Goal: Task Accomplishment & Management: Complete application form

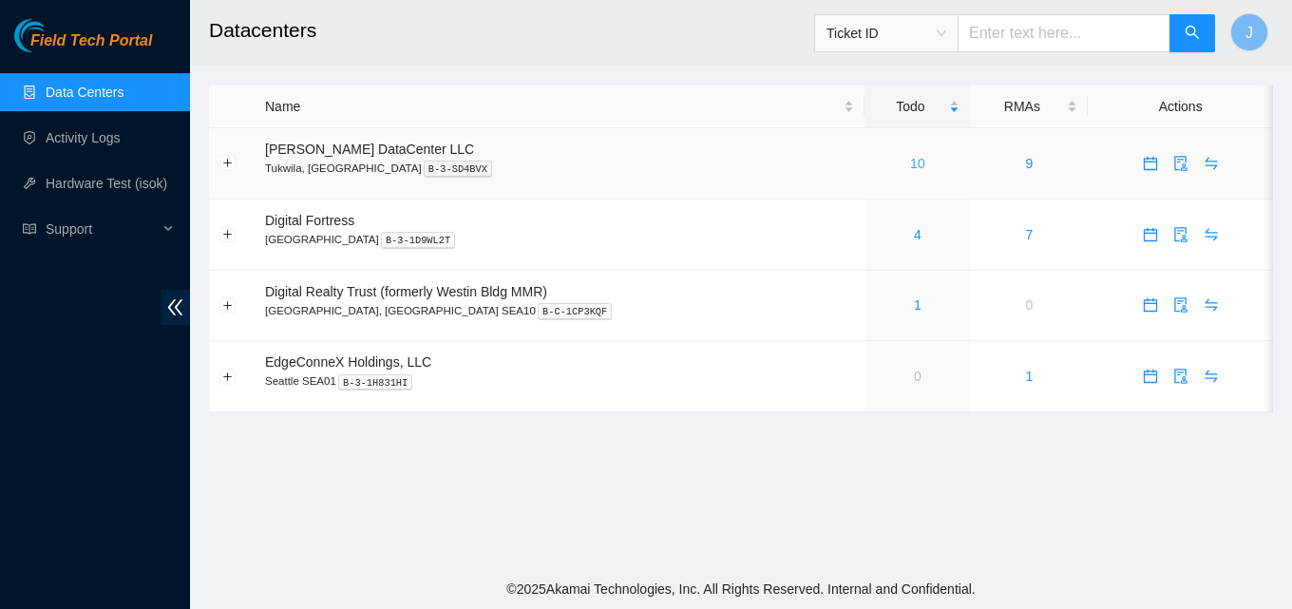
click at [910, 164] on link "10" at bounding box center [917, 163] width 15 height 15
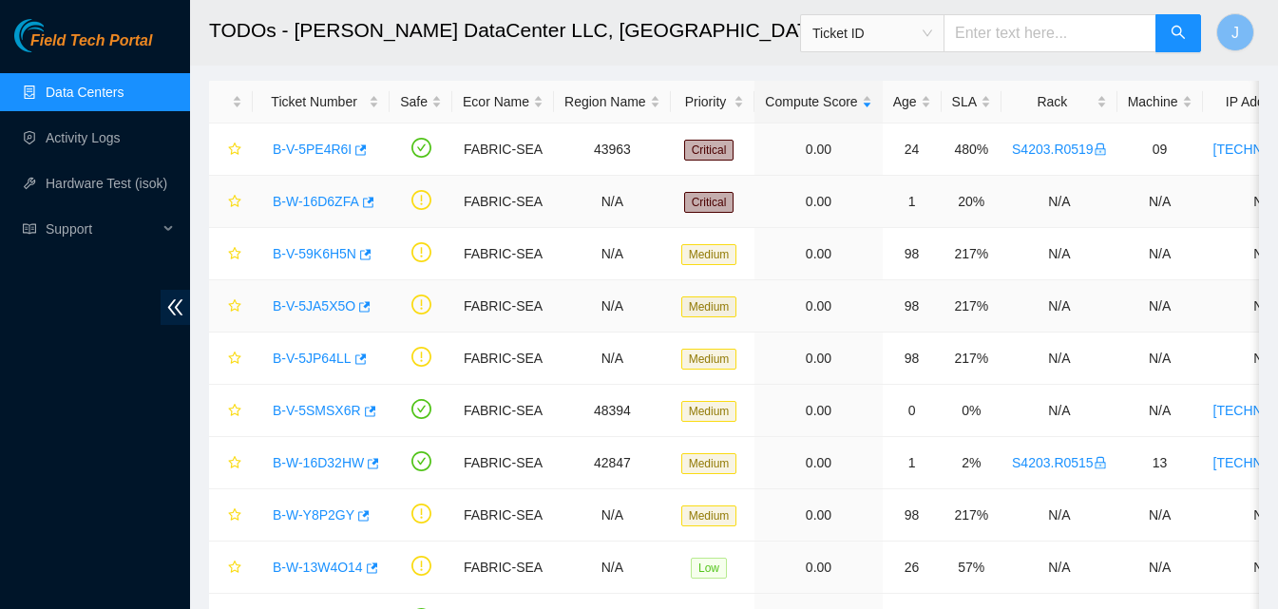
scroll to position [191, 0]
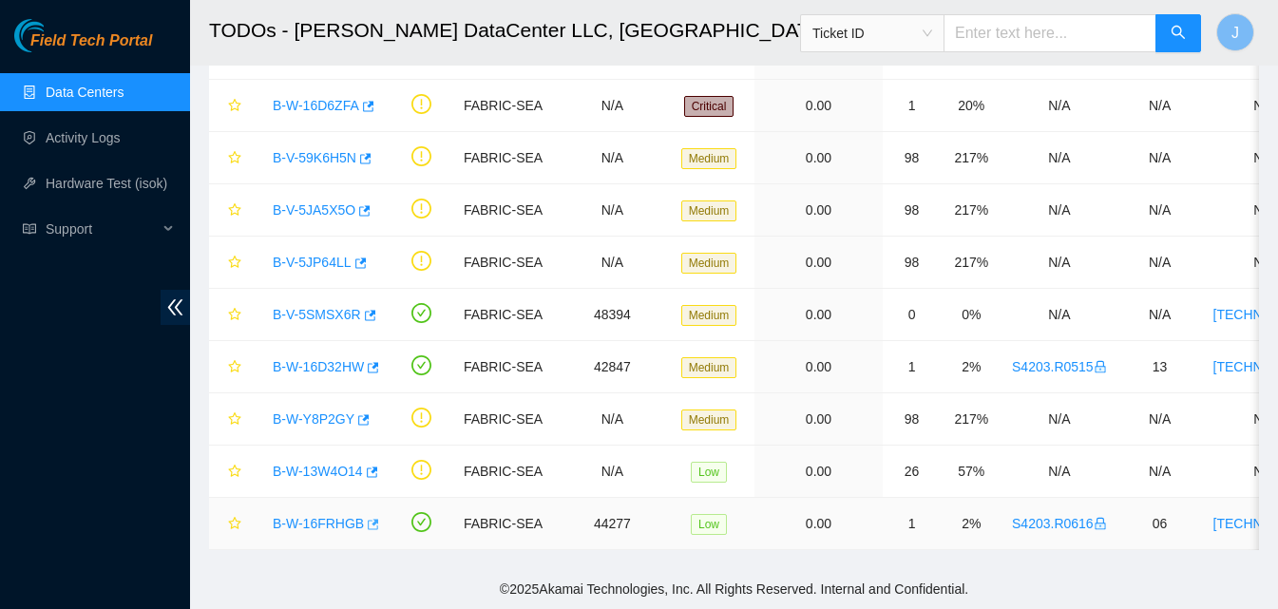
click at [369, 518] on icon "button" at bounding box center [371, 524] width 13 height 13
click at [376, 362] on icon "button" at bounding box center [373, 367] width 11 height 10
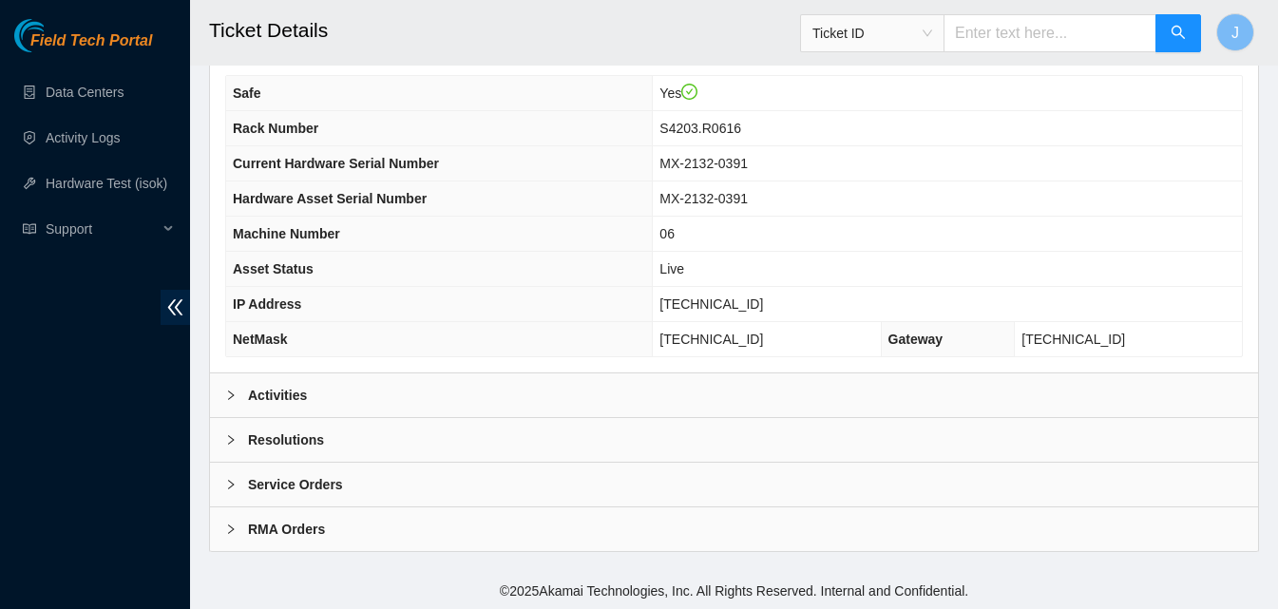
scroll to position [618, 0]
click at [535, 389] on div "Activities" at bounding box center [734, 393] width 1048 height 44
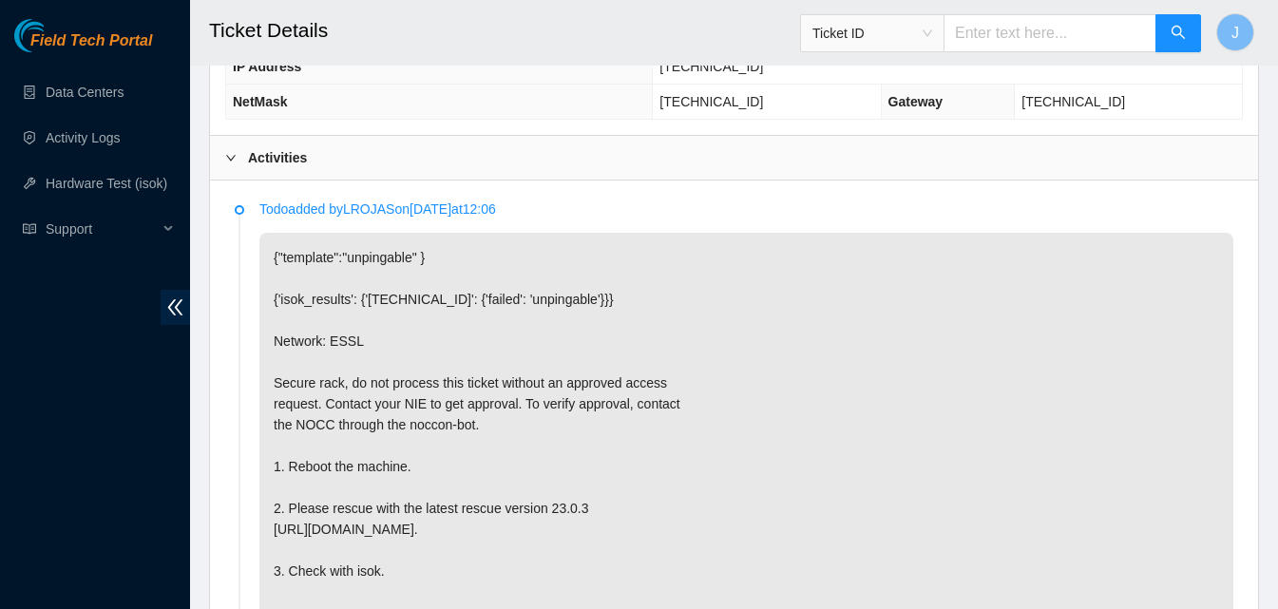
scroll to position [998, 0]
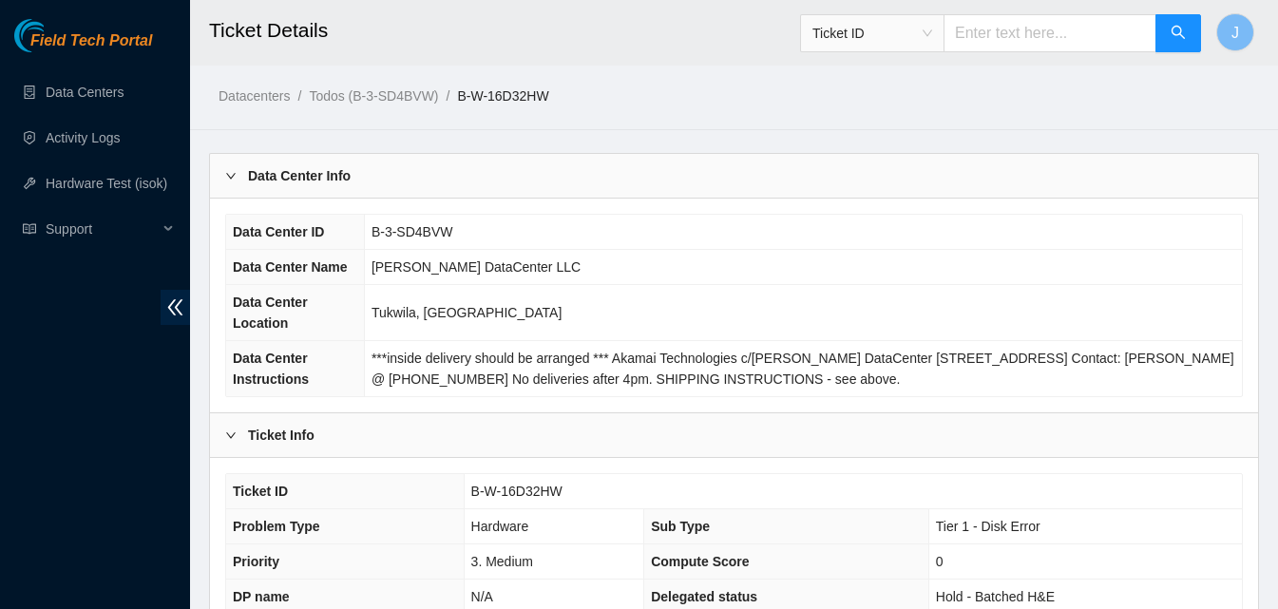
scroll to position [532, 0]
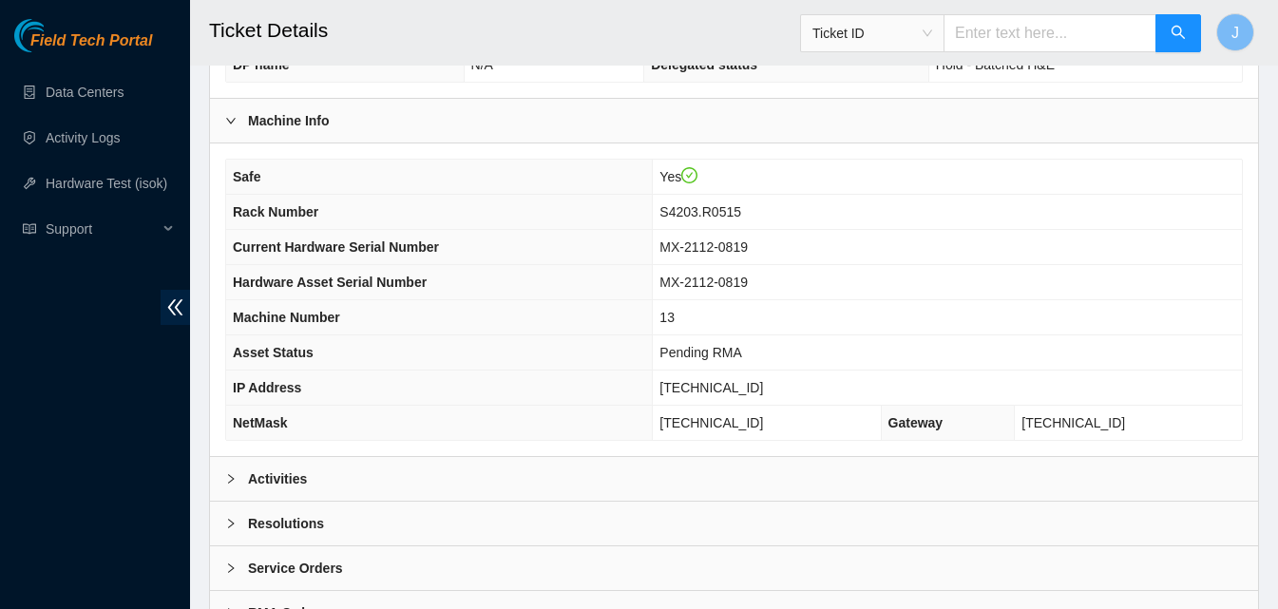
click at [967, 468] on div "Activities" at bounding box center [734, 479] width 1048 height 44
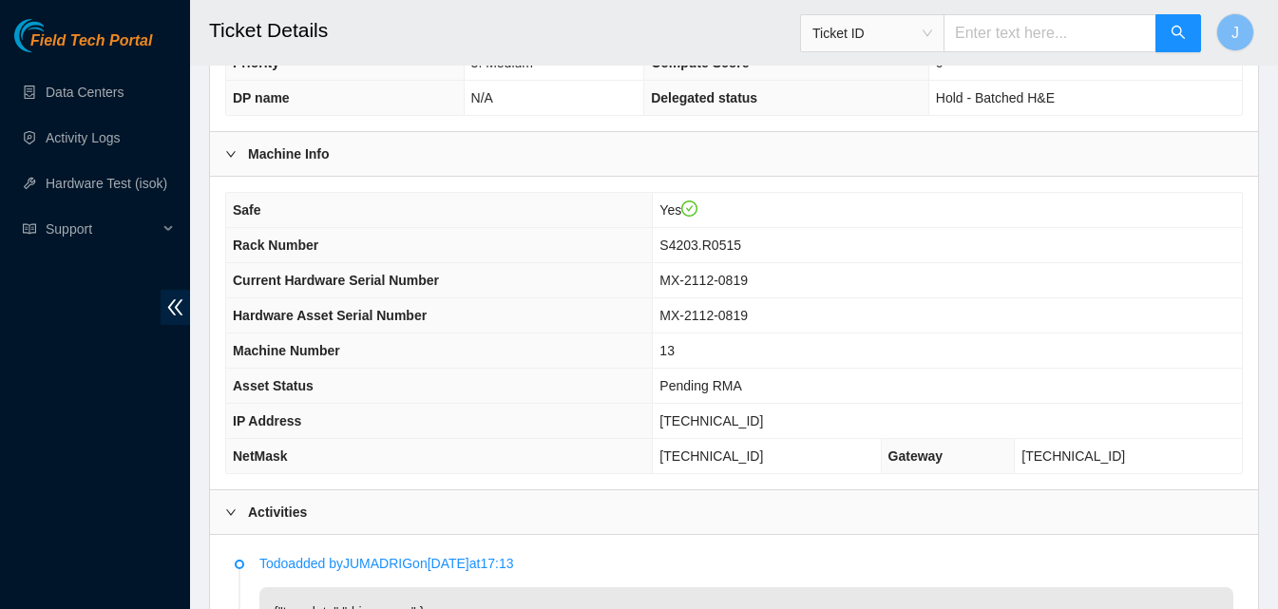
scroll to position [491, 0]
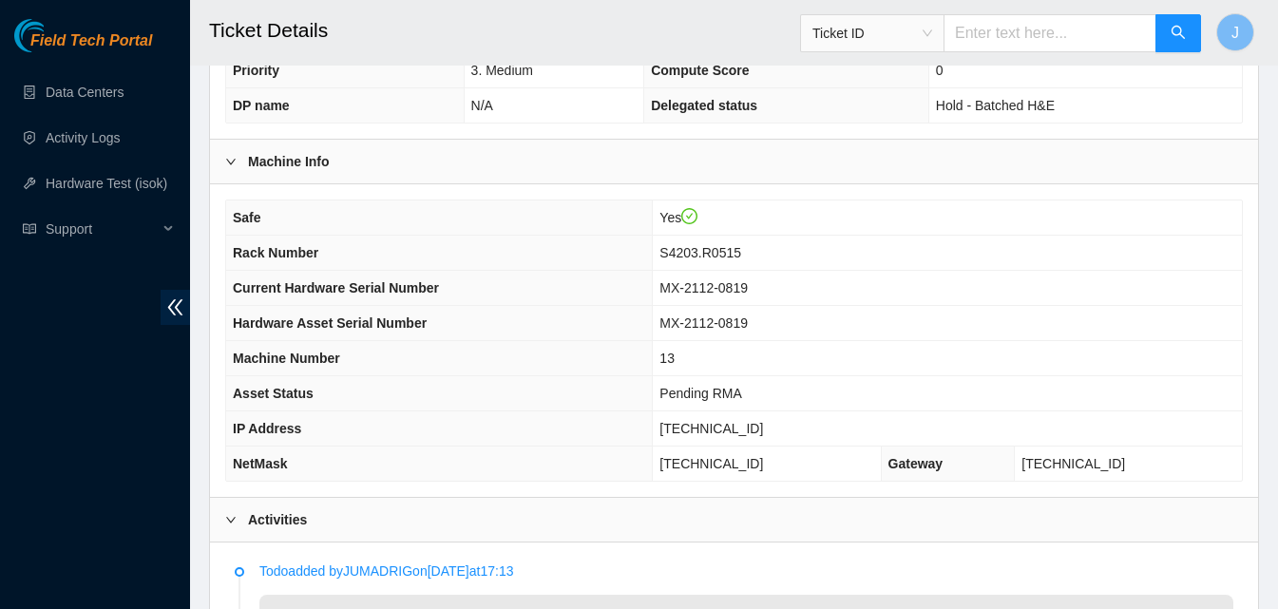
click at [848, 437] on td "23.194.217.208" at bounding box center [947, 428] width 589 height 35
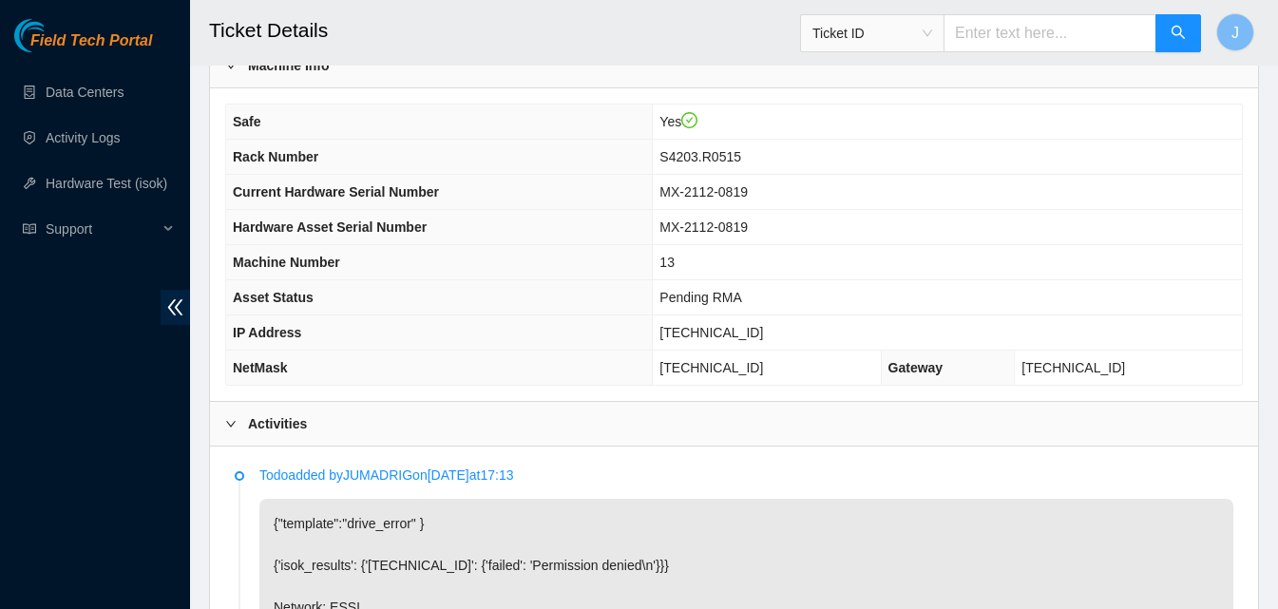
scroll to position [591, 0]
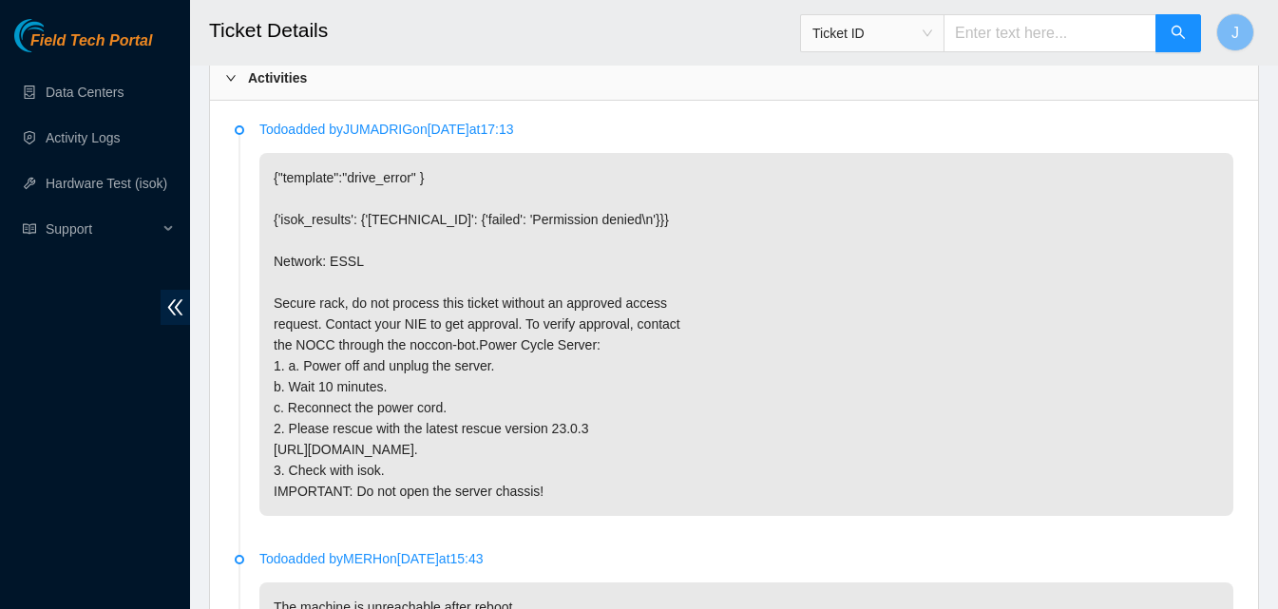
scroll to position [887, 0]
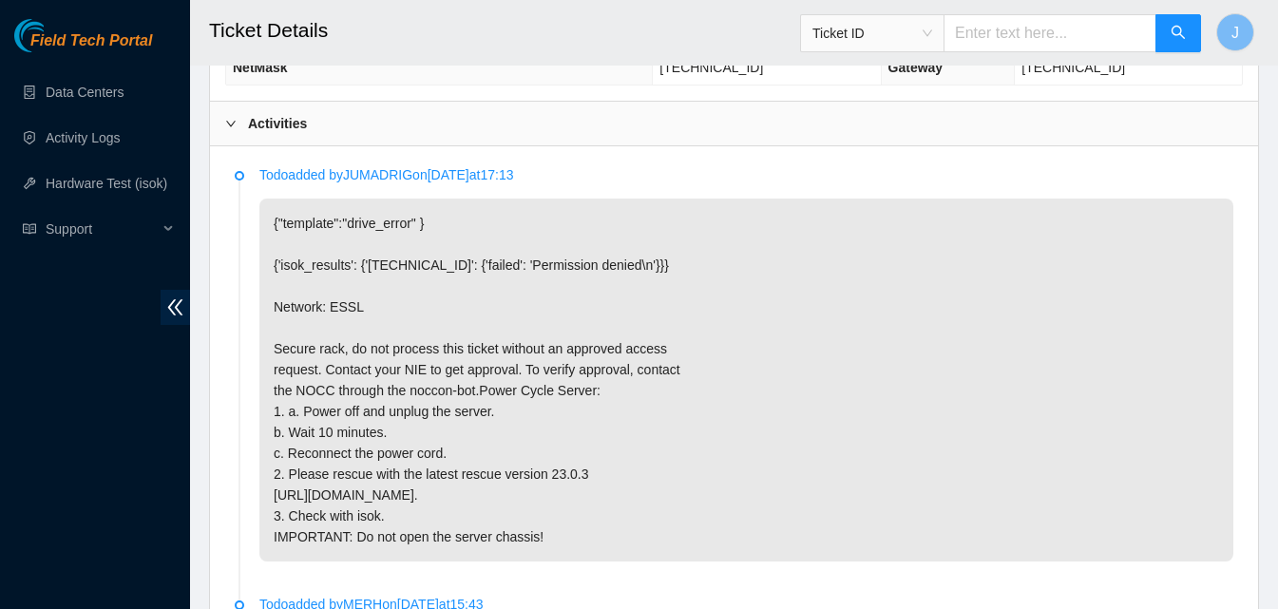
click at [1047, 319] on p "{"template":"drive_error" } {'isok_results': {'23.194.217.208': {'failed': 'Per…" at bounding box center [746, 380] width 974 height 363
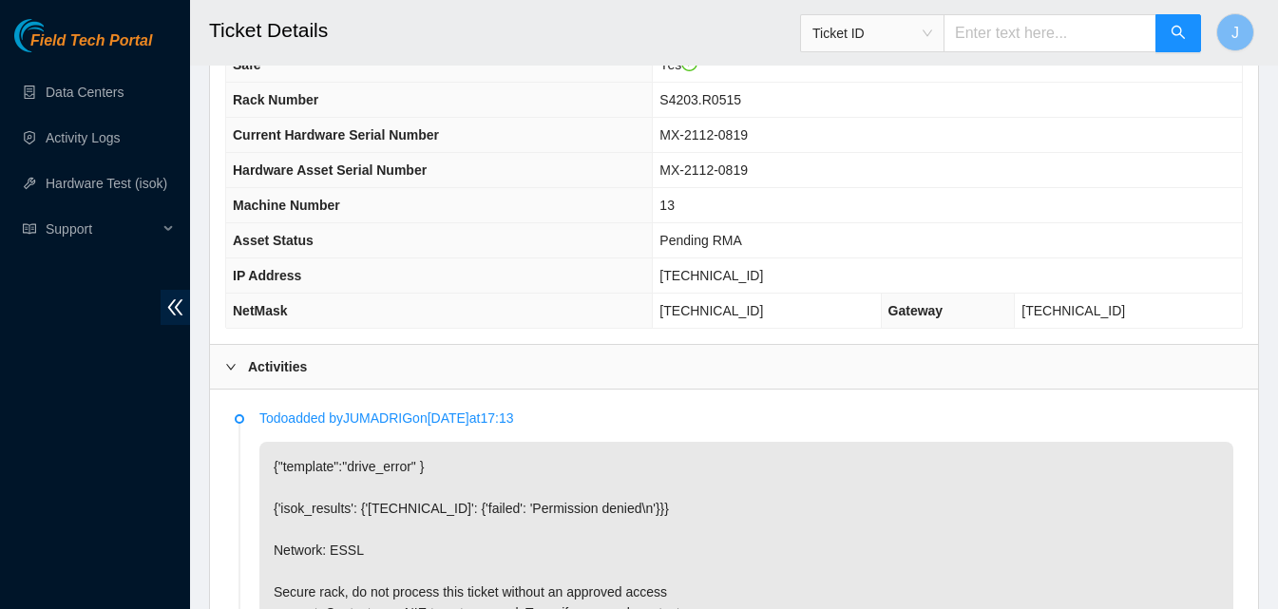
scroll to position [643, 0]
drag, startPoint x: 793, startPoint y: 274, endPoint x: 642, endPoint y: 267, distance: 151.2
click at [642, 267] on tr "IP Address 23.194.217.208" at bounding box center [734, 276] width 1016 height 35
copy tr "23.194.217.208"
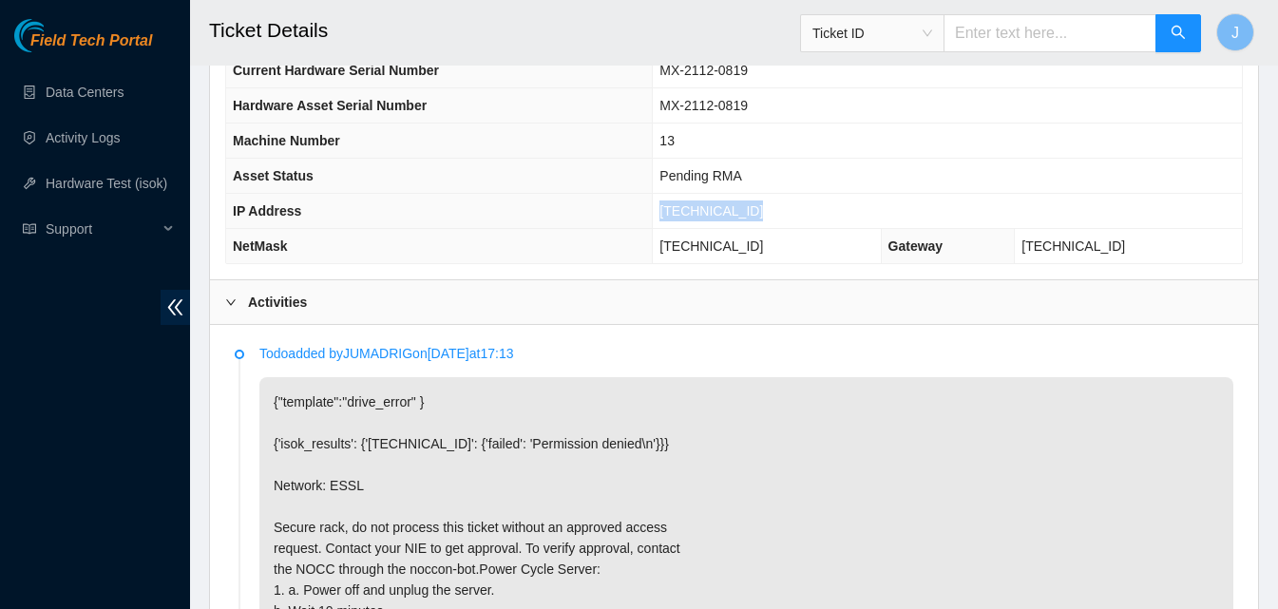
scroll to position [705, 0]
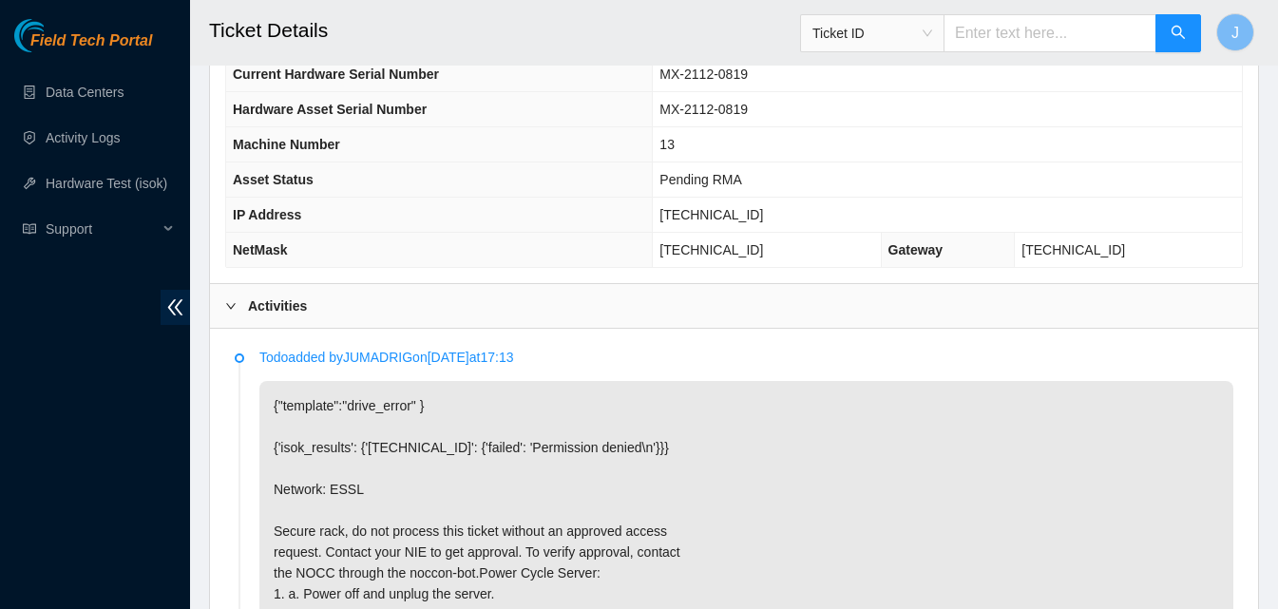
click at [843, 313] on div "Activities" at bounding box center [734, 306] width 1048 height 44
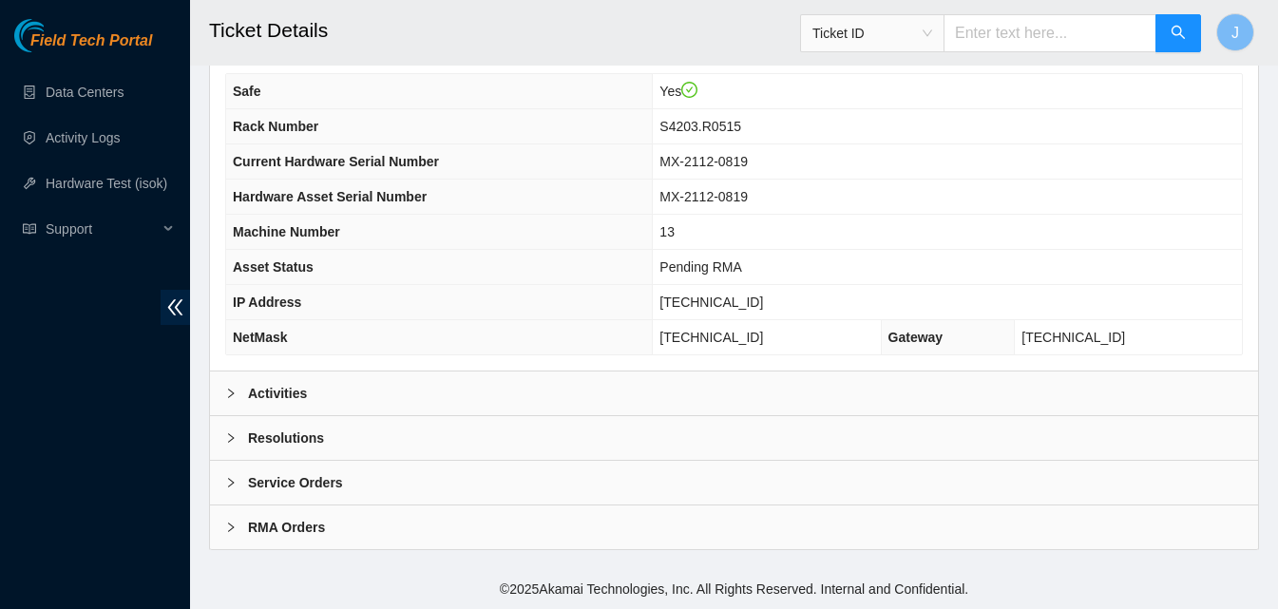
scroll to position [618, 0]
click at [746, 333] on span "255.255.255.192" at bounding box center [711, 337] width 104 height 15
click at [579, 446] on div "Resolutions" at bounding box center [734, 438] width 1048 height 44
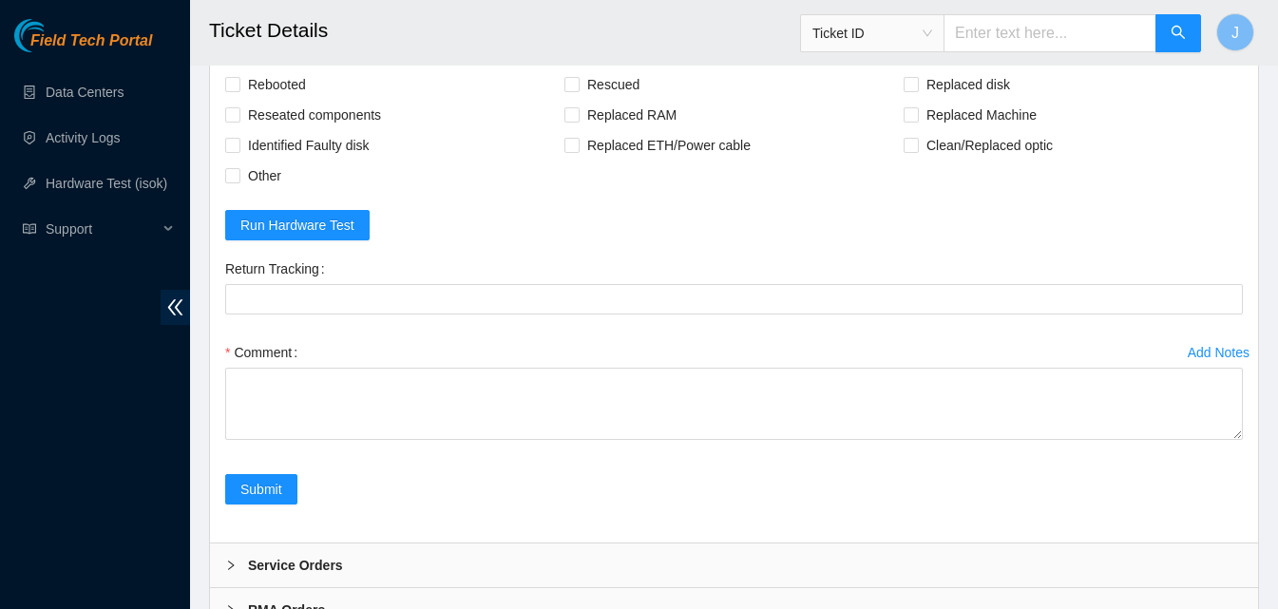
scroll to position [1058, 0]
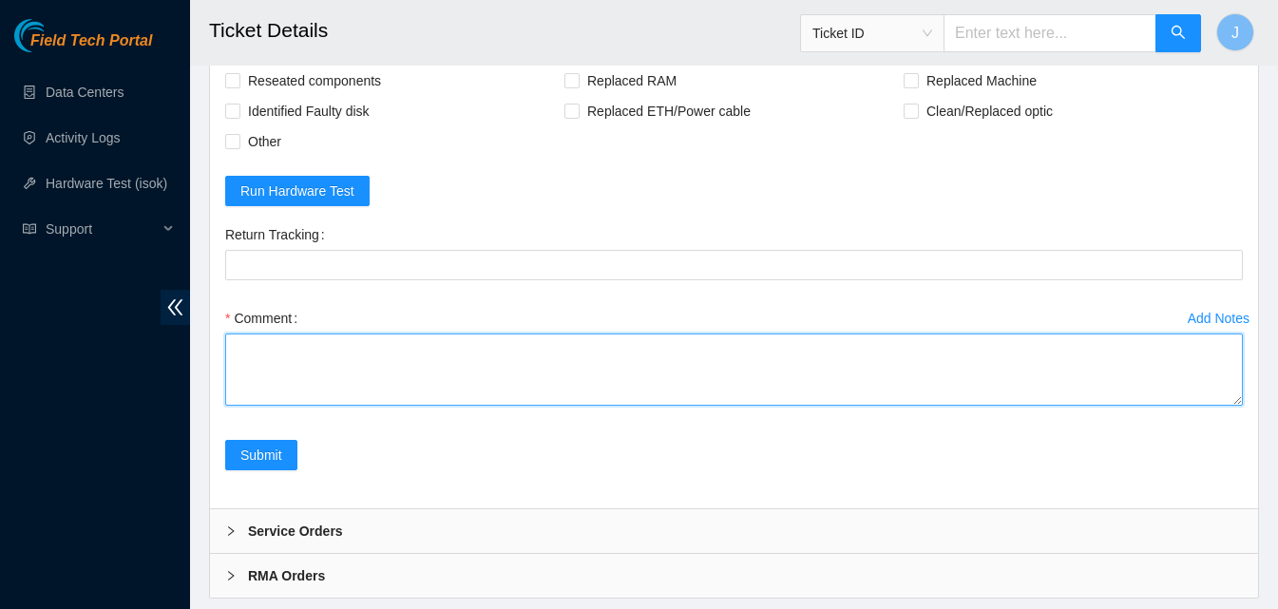
click at [957, 381] on textarea "Comment" at bounding box center [733, 369] width 1017 height 72
type textarea "server was trapped in a boot loop rescued ran isok passed"
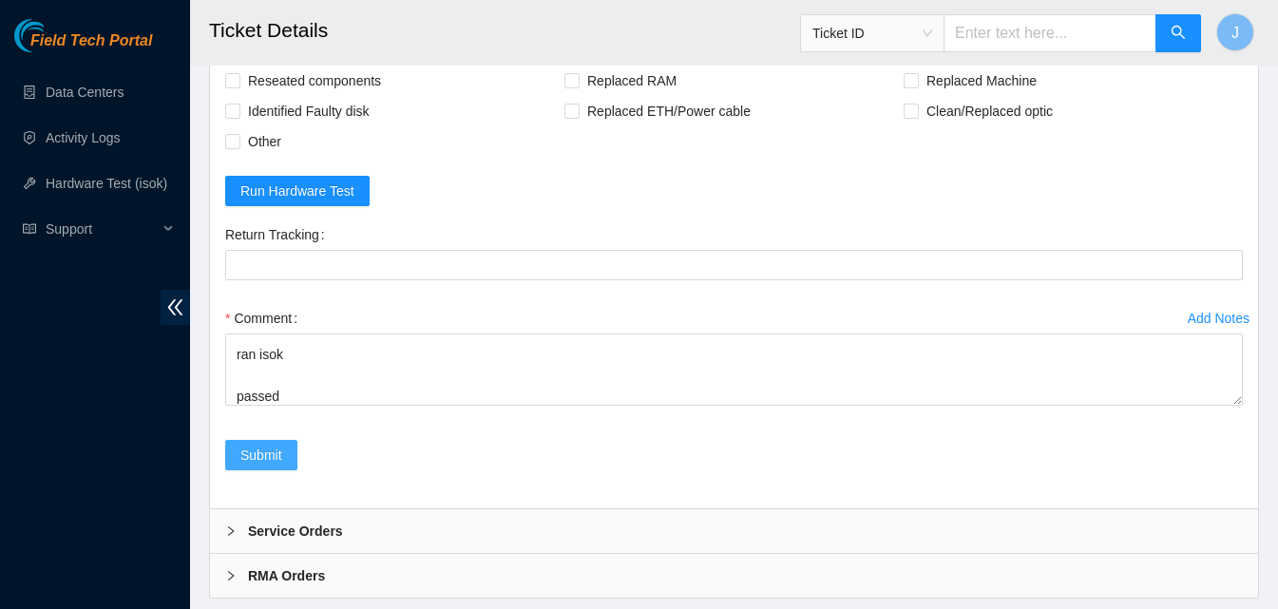
click at [284, 443] on button "Submit" at bounding box center [261, 455] width 72 height 30
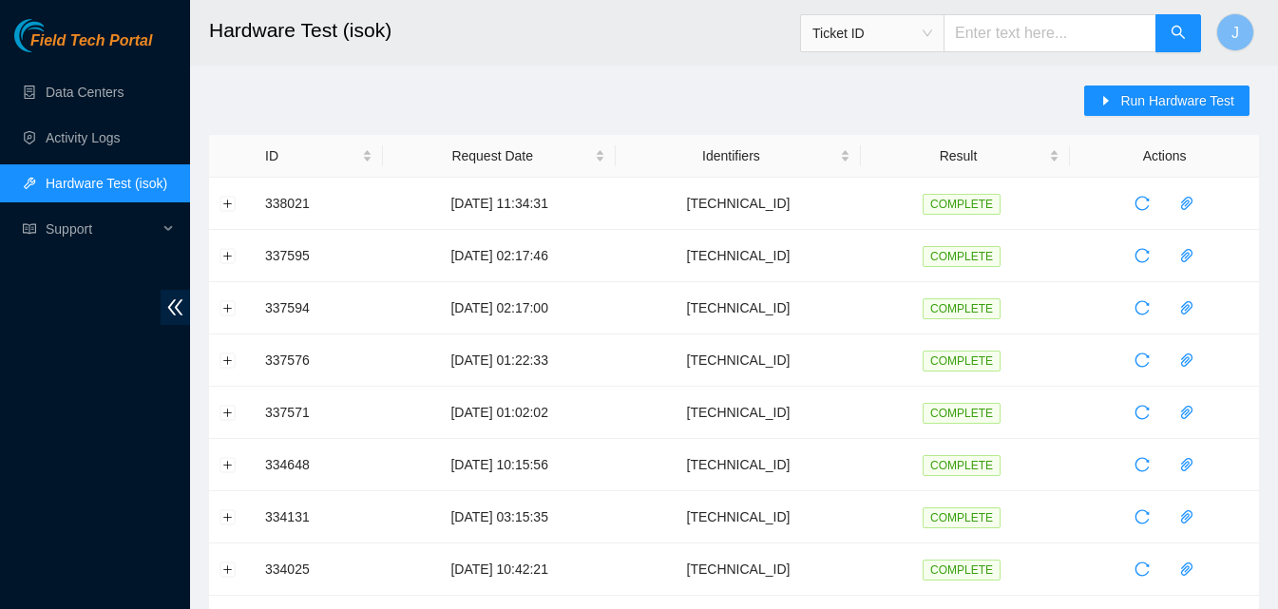
click at [1130, 103] on span "Run Hardware Test" at bounding box center [1177, 100] width 114 height 21
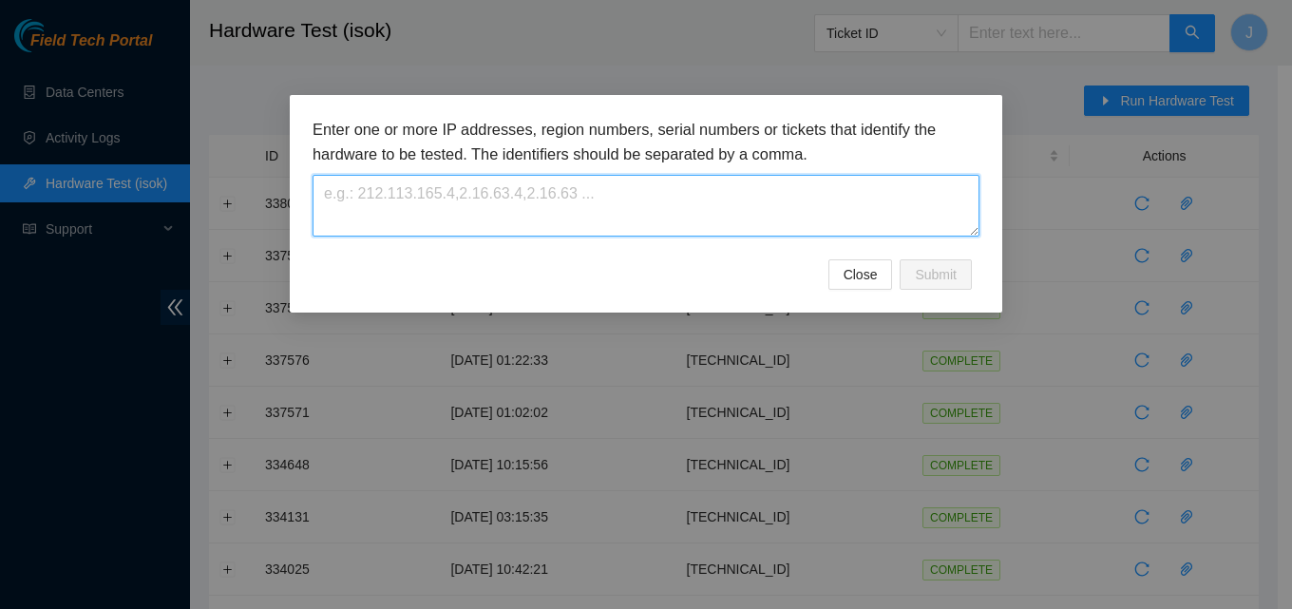
click at [768, 193] on textarea at bounding box center [646, 206] width 667 height 62
paste textarea "[TECHNICAL_ID]"
type textarea "[TECHNICAL_ID]"
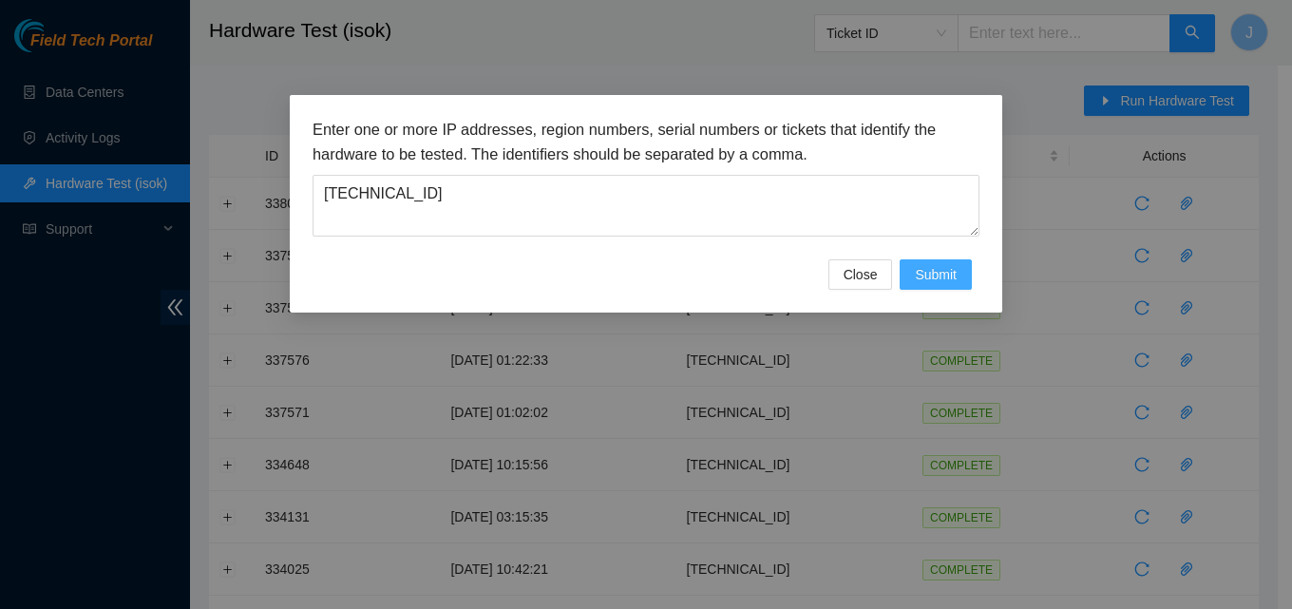
click at [941, 273] on span "Submit" at bounding box center [936, 274] width 42 height 21
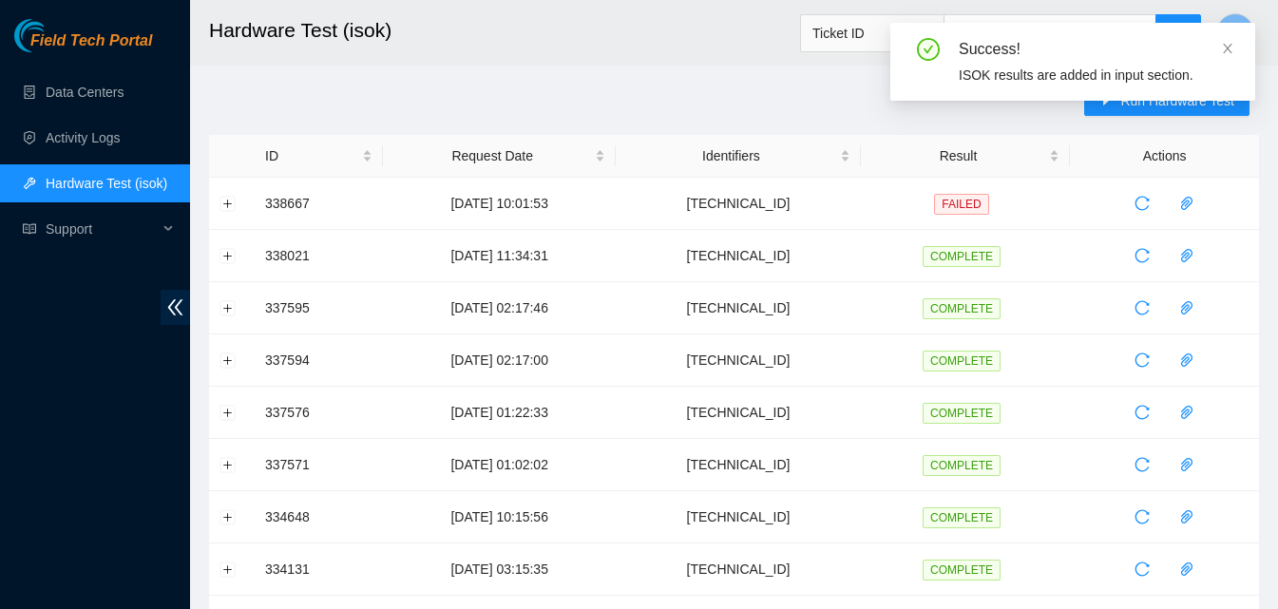
click at [709, 27] on h2 "Hardware Test (isok)" at bounding box center [643, 30] width 868 height 61
click at [222, 206] on button "Expand row" at bounding box center [227, 203] width 15 height 15
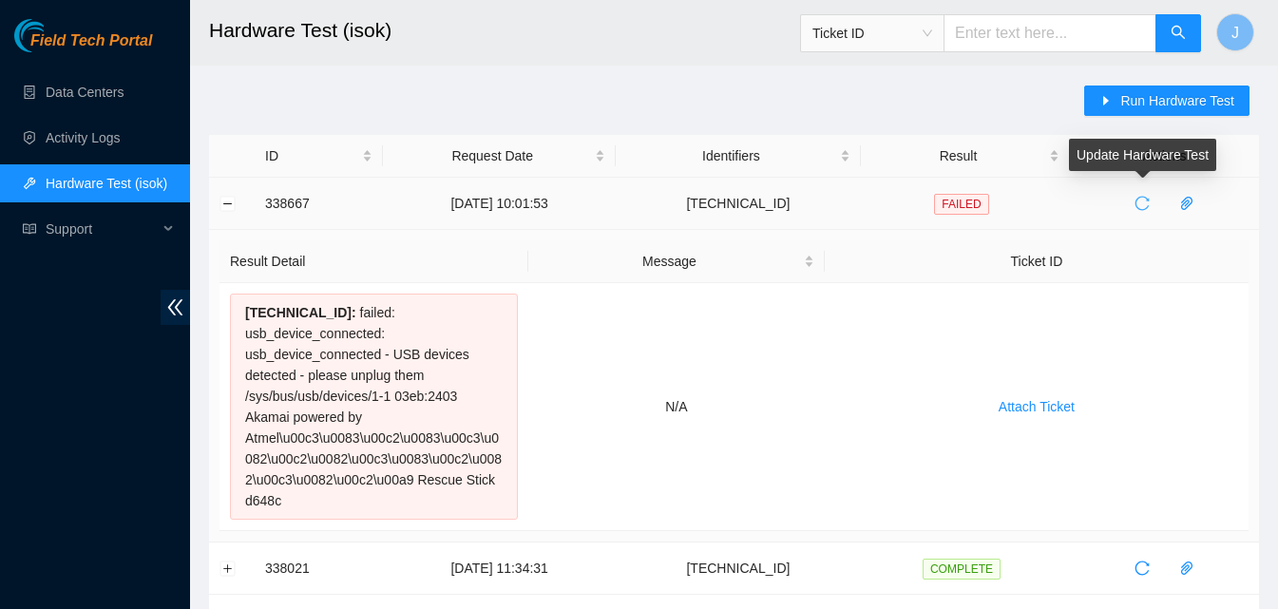
click at [1148, 209] on icon "reload" at bounding box center [1141, 203] width 15 height 15
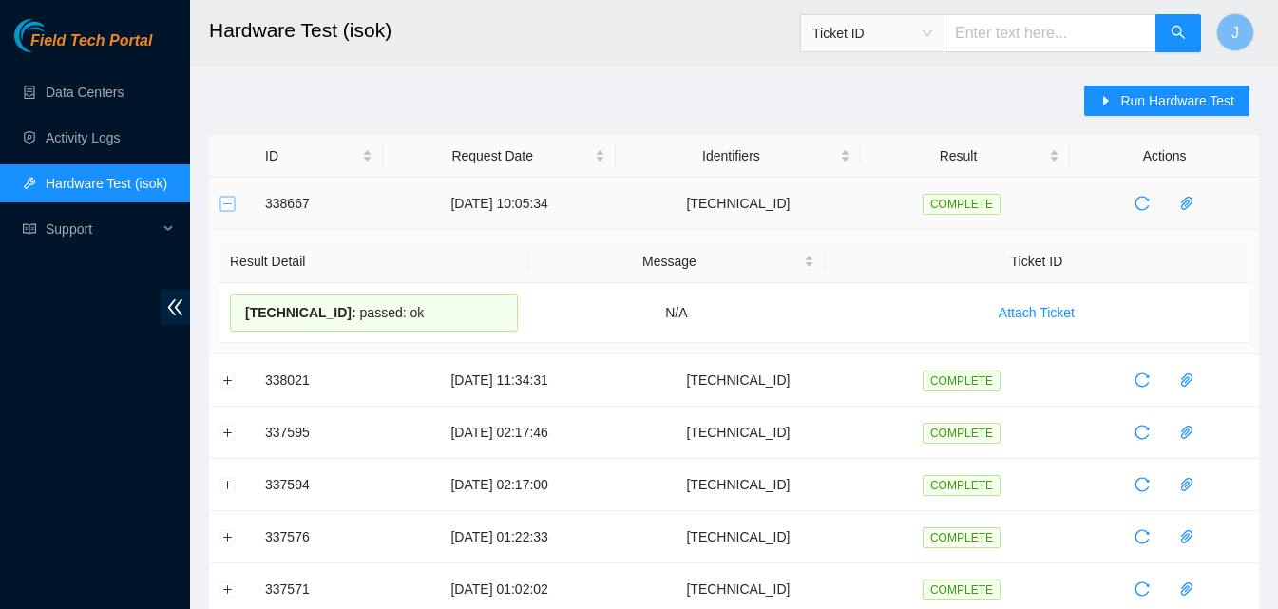
click at [221, 207] on button "Collapse row" at bounding box center [227, 203] width 15 height 15
click at [226, 207] on button "Collapse row" at bounding box center [227, 203] width 15 height 15
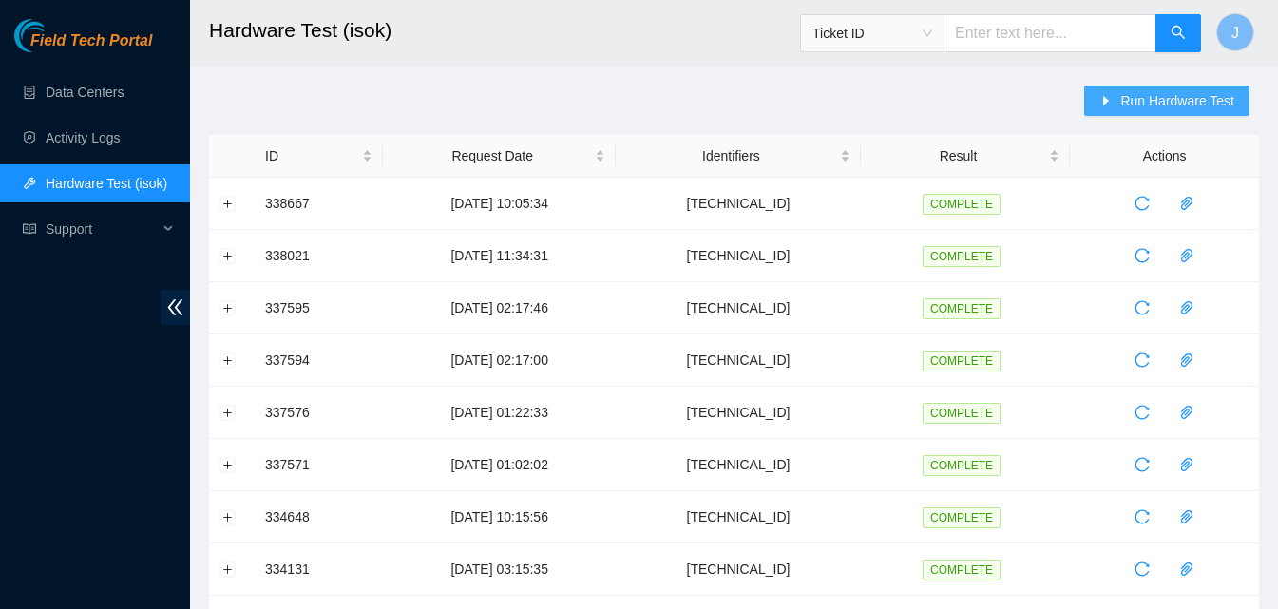
click at [1182, 103] on span "Run Hardware Test" at bounding box center [1177, 100] width 114 height 21
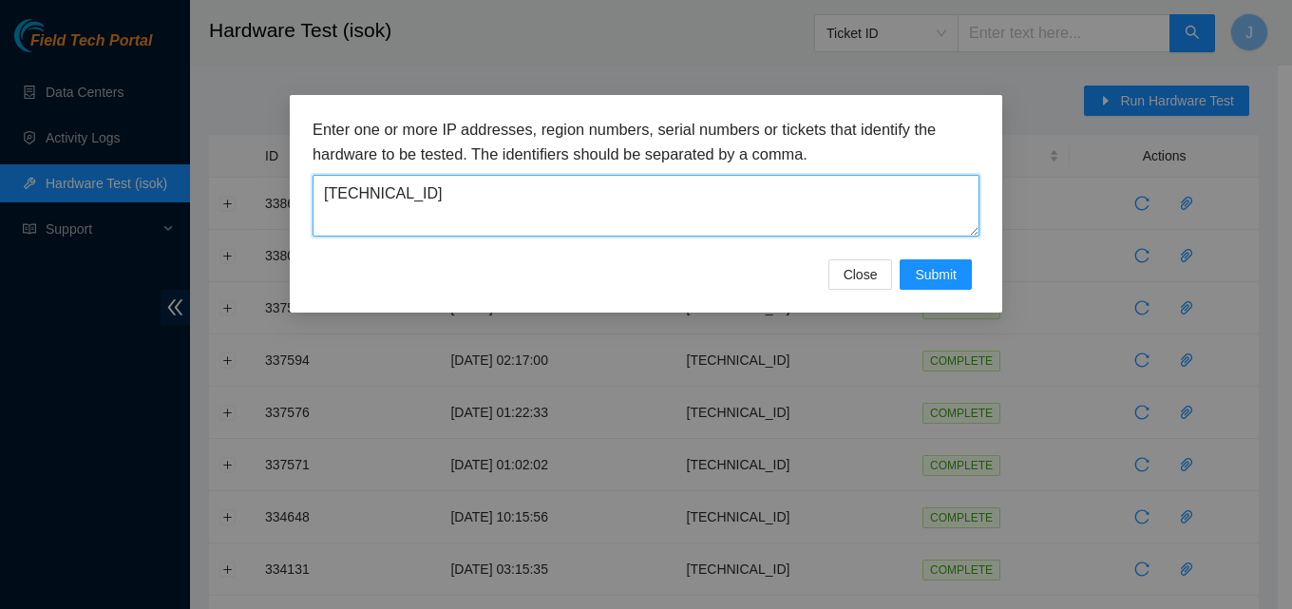
drag, startPoint x: 531, startPoint y: 205, endPoint x: 135, endPoint y: 224, distance: 396.6
click at [135, 224] on div "Enter one or more IP addresses, region numbers, serial numbers or tickets that …" at bounding box center [646, 304] width 1292 height 609
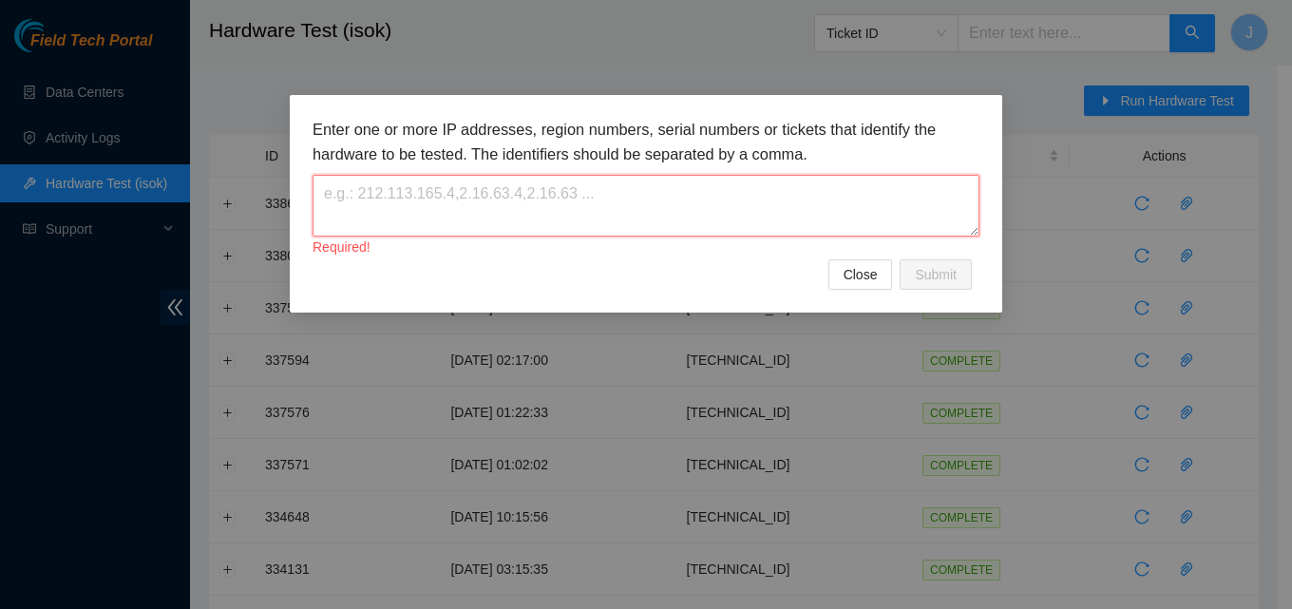
paste textarea "23.34.83.73"
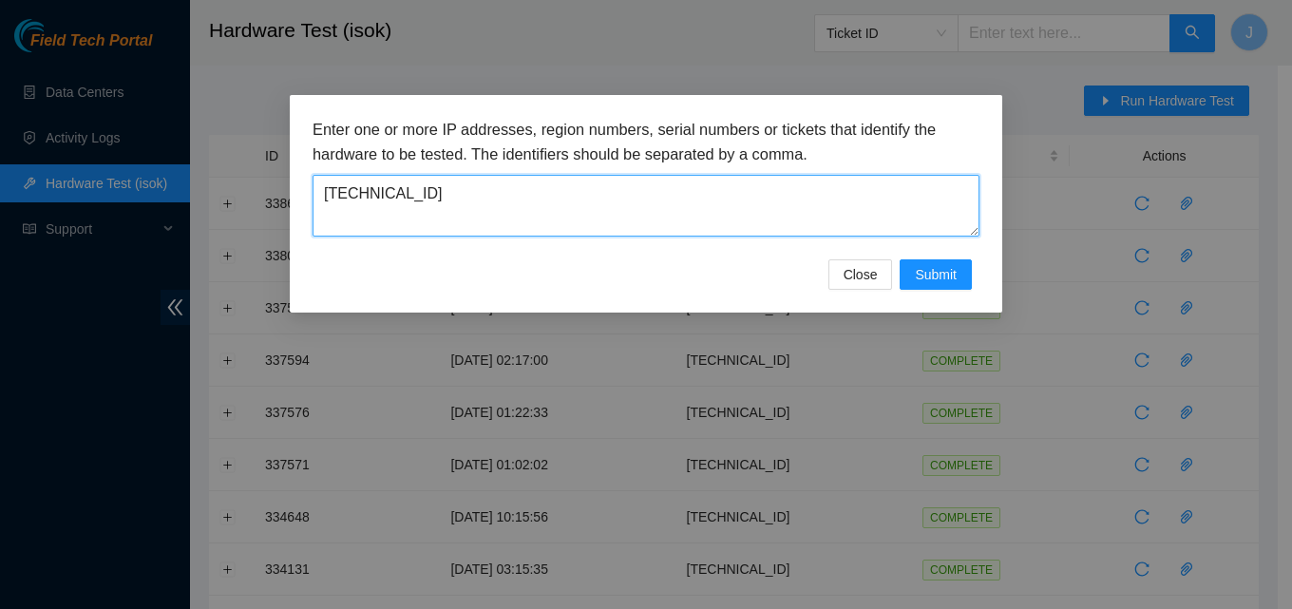
type textarea "23.34.83.73"
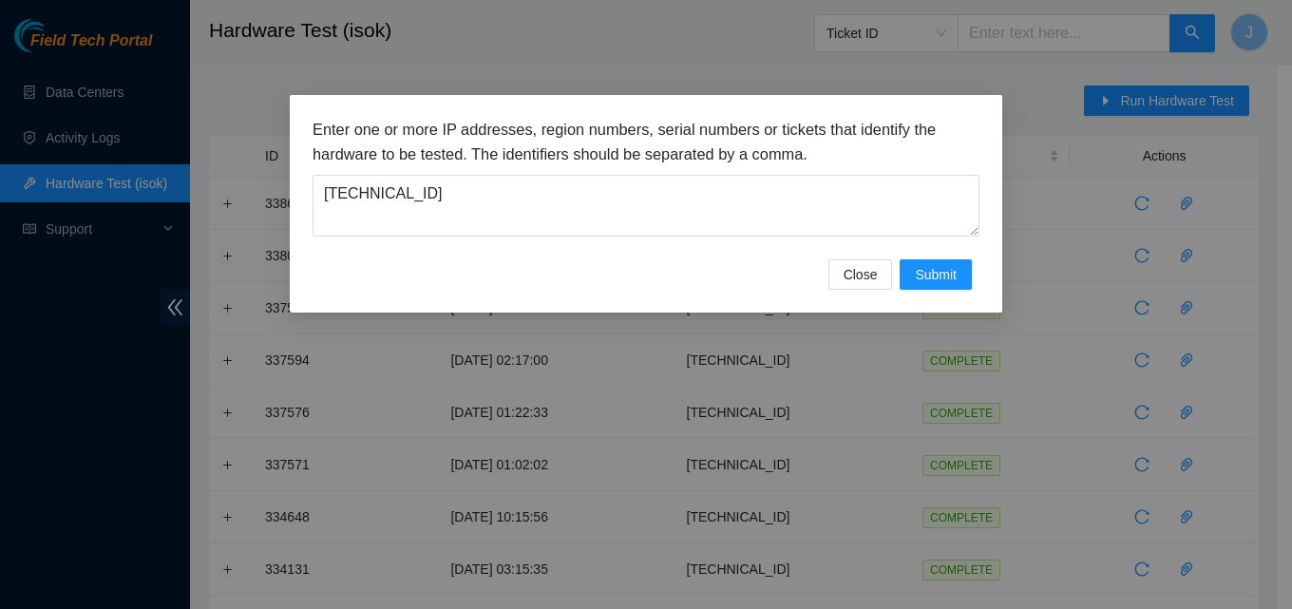
click at [758, 127] on h3 "Enter one or more IP addresses, region numbers, serial numbers or tickets that …" at bounding box center [646, 142] width 667 height 48
click at [928, 261] on button "Submit" at bounding box center [936, 274] width 72 height 30
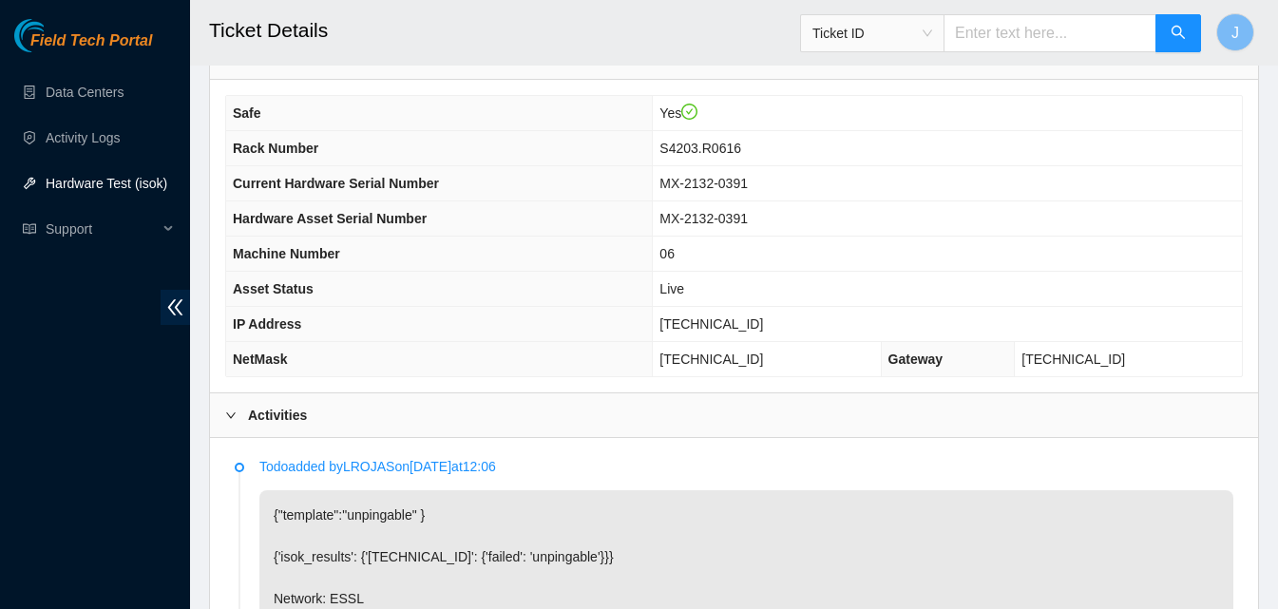
scroll to position [567, 0]
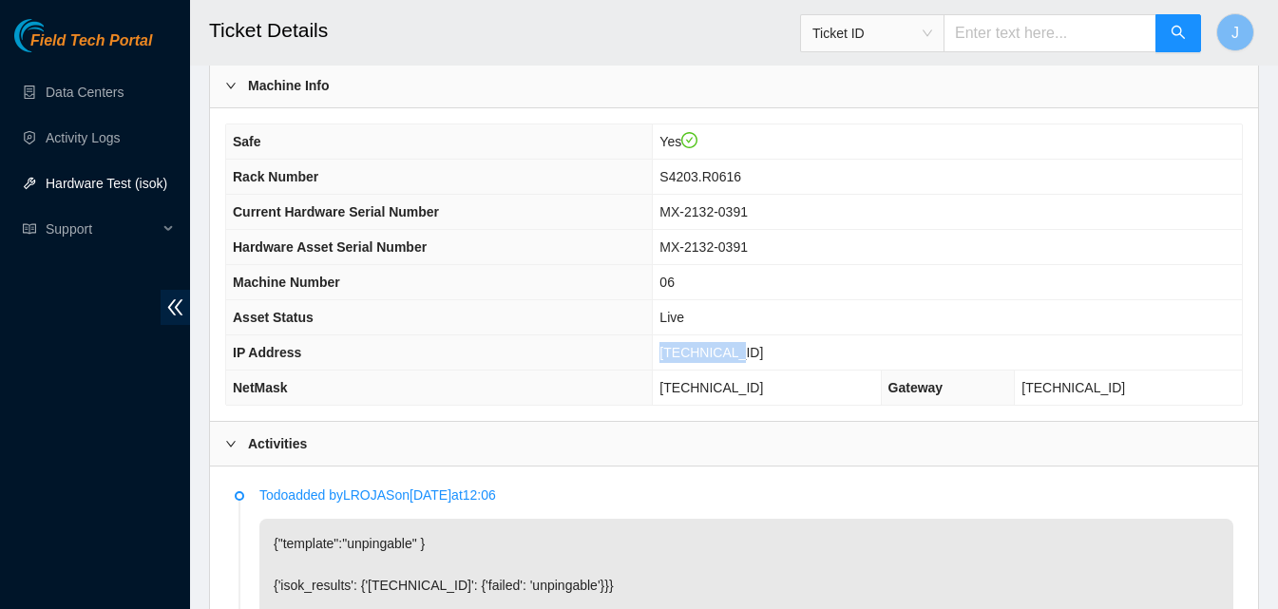
drag, startPoint x: 793, startPoint y: 362, endPoint x: 676, endPoint y: 349, distance: 117.6
click at [676, 349] on tr "IP Address 23.34.83.73" at bounding box center [734, 352] width 1016 height 35
copy tr "23.34.83.73"
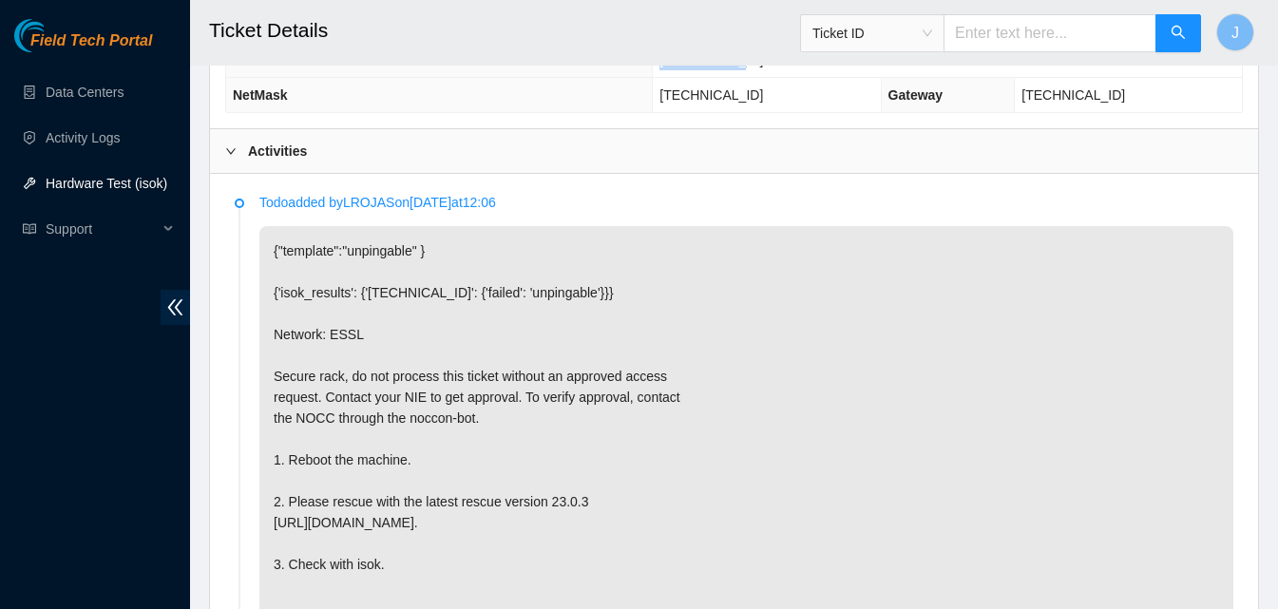
scroll to position [865, 0]
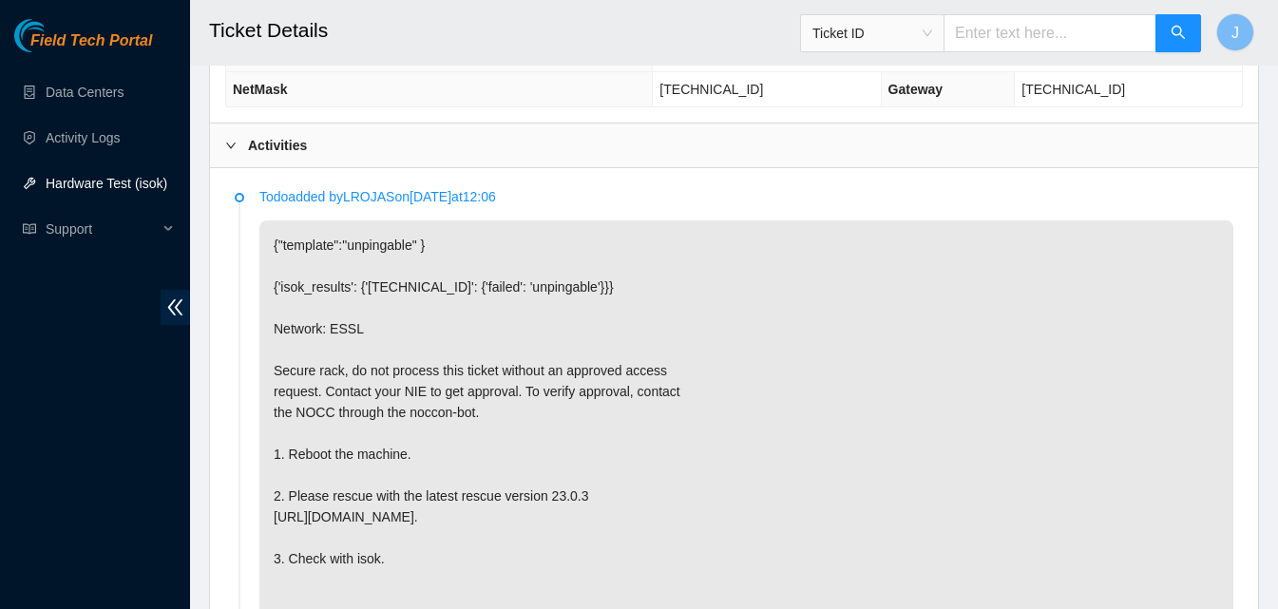
click at [313, 162] on div "Activities" at bounding box center [734, 146] width 1048 height 44
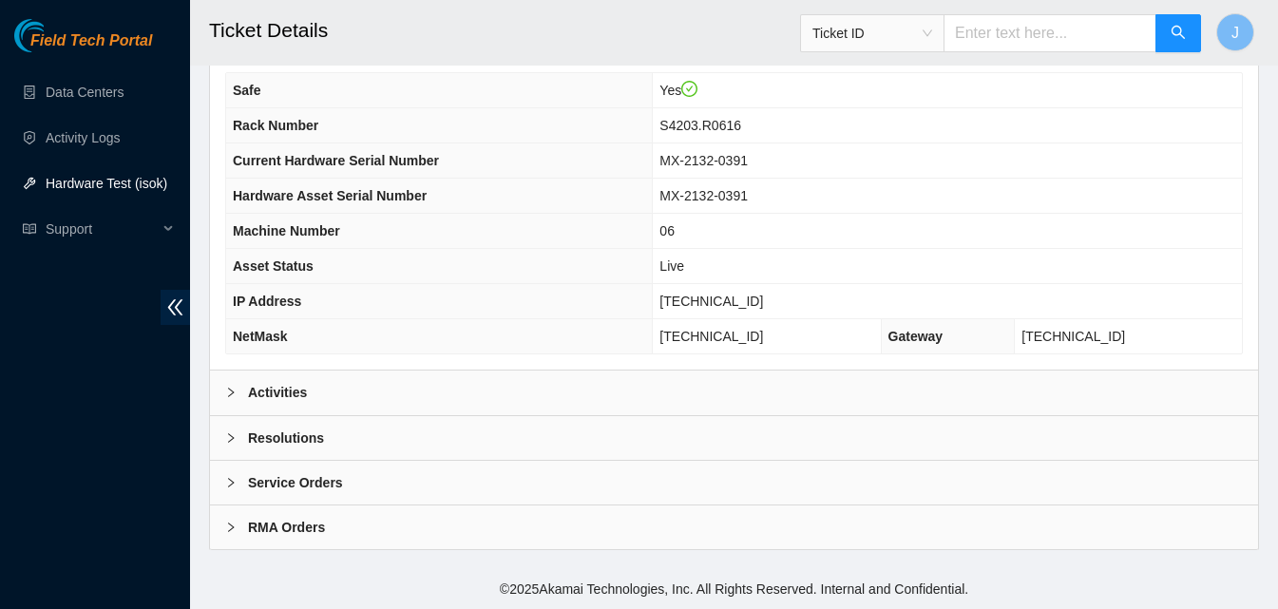
scroll to position [618, 0]
click at [304, 142] on th "Rack Number" at bounding box center [439, 126] width 427 height 35
click at [288, 429] on b "Resolutions" at bounding box center [286, 438] width 76 height 21
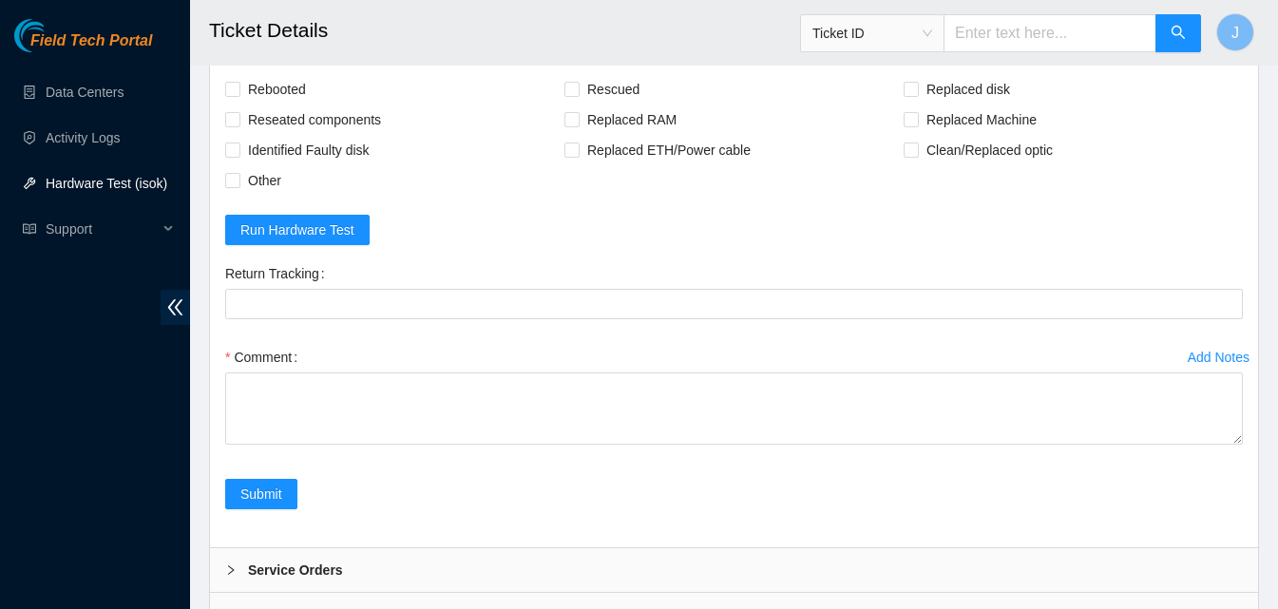
scroll to position [1030, 0]
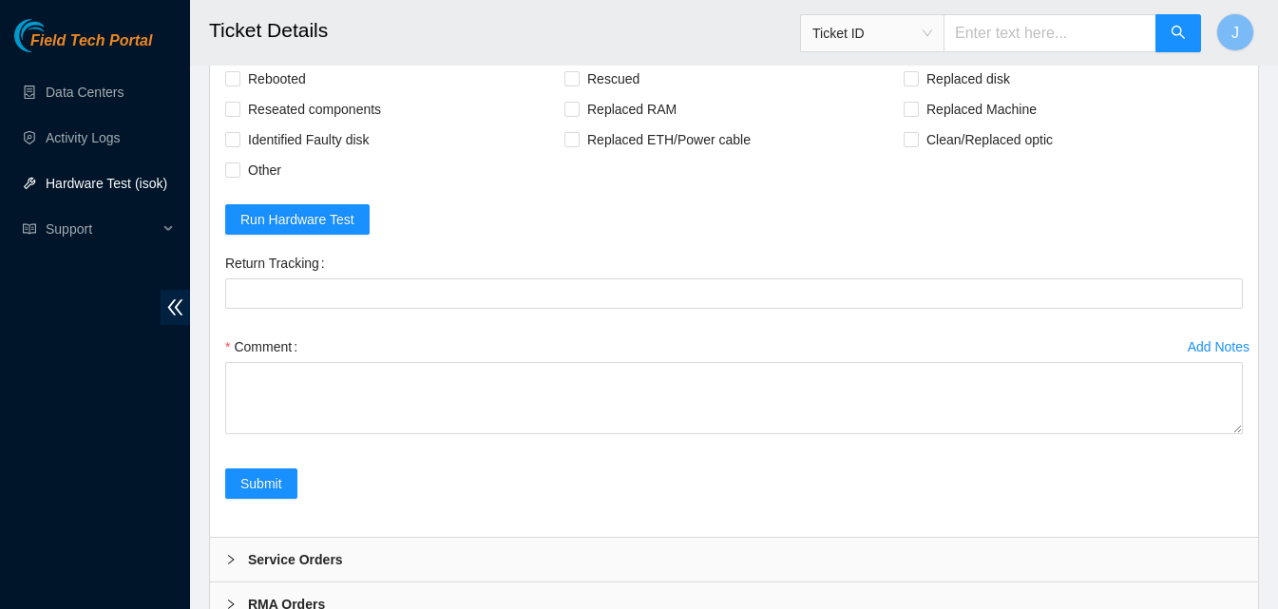
click at [402, 449] on div "Add Notes Comment" at bounding box center [734, 400] width 1033 height 137
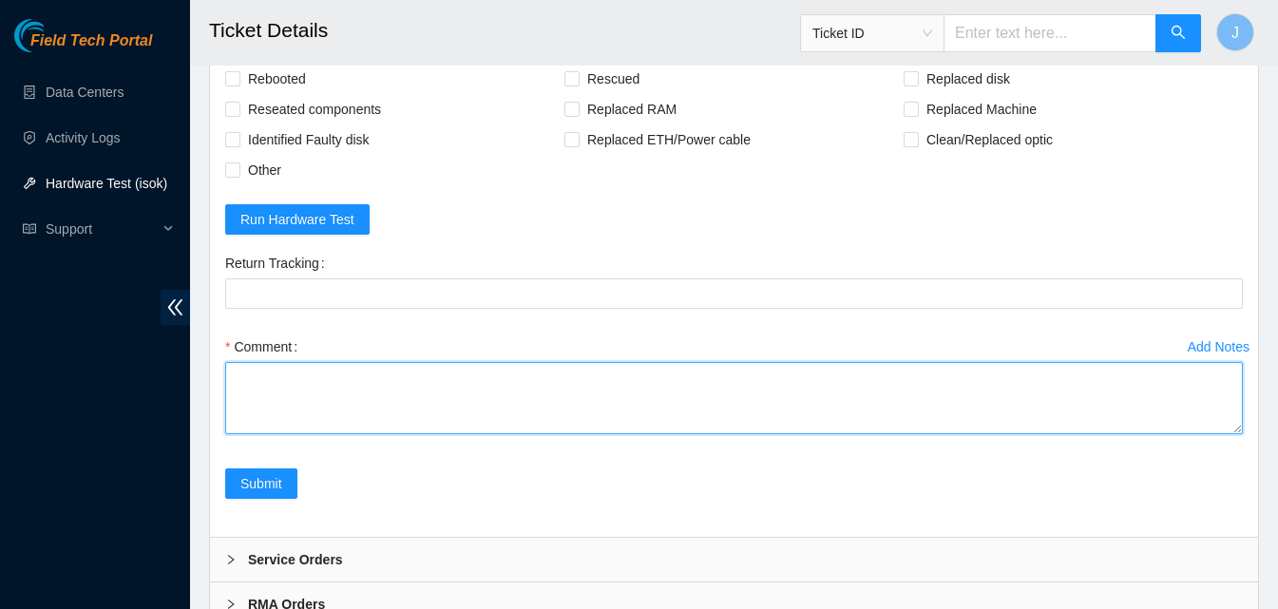
click at [287, 411] on textarea "Comment" at bounding box center [733, 398] width 1017 height 72
type textarea "server had blinking green psu power cycled rescued ran isok passed"
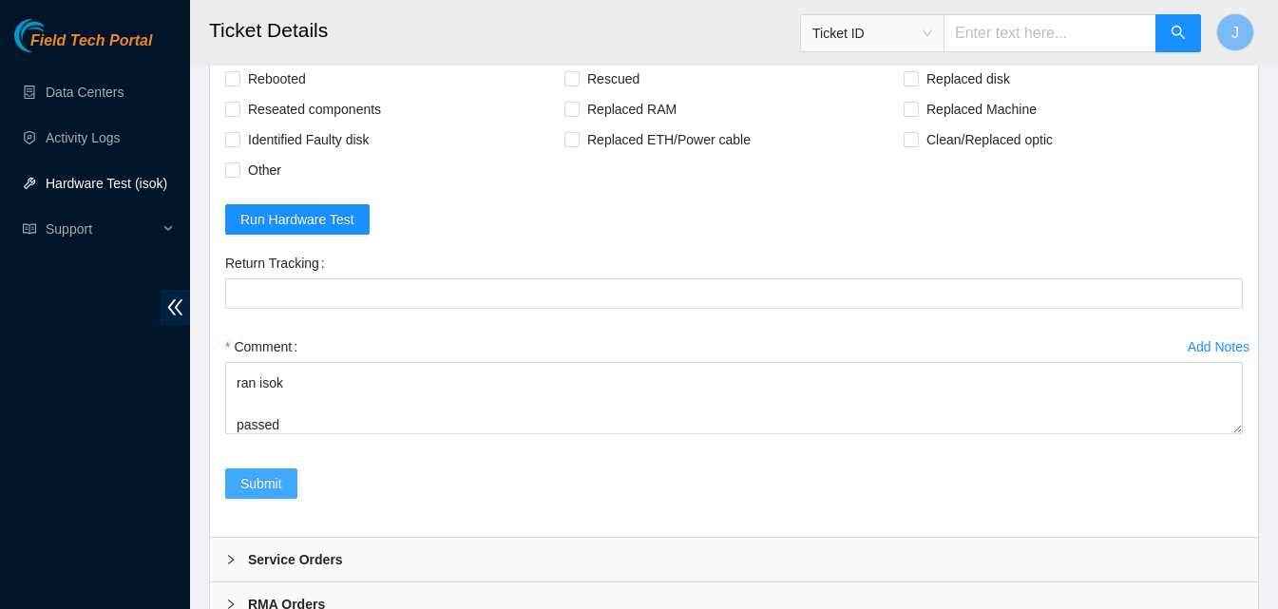
click at [268, 483] on span "Submit" at bounding box center [261, 483] width 42 height 21
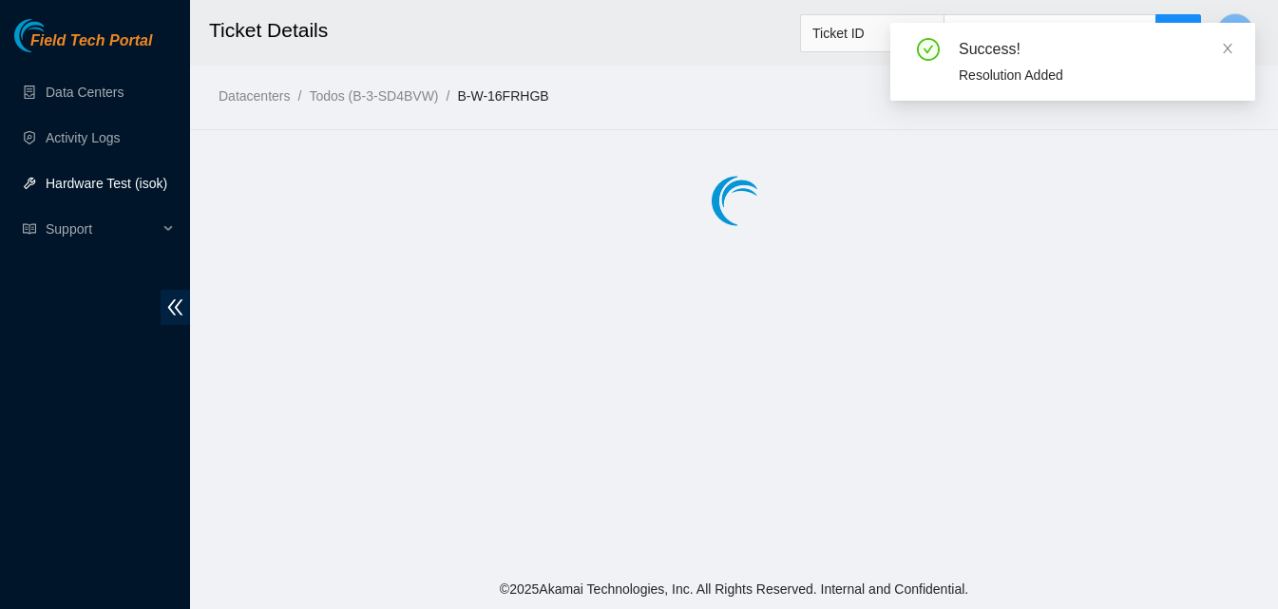
scroll to position [0, 0]
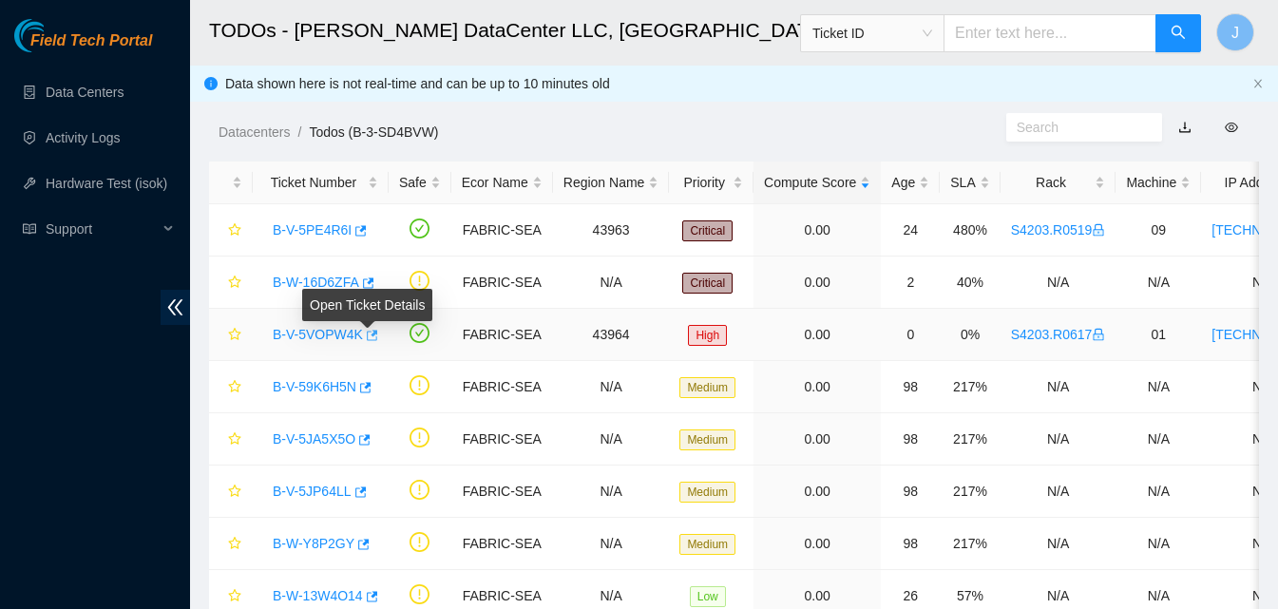
click at [371, 332] on body "Field Tech Portal Data Centers Activity Logs Hardware Test (isok) Support TODOs…" at bounding box center [639, 304] width 1278 height 609
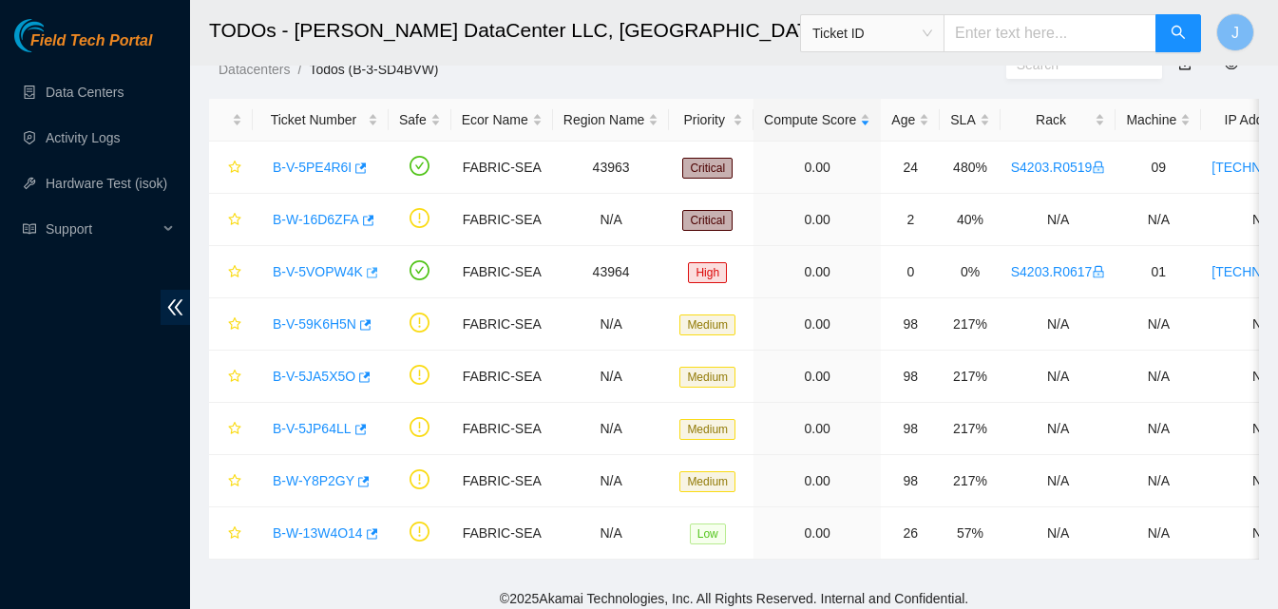
scroll to position [61, 0]
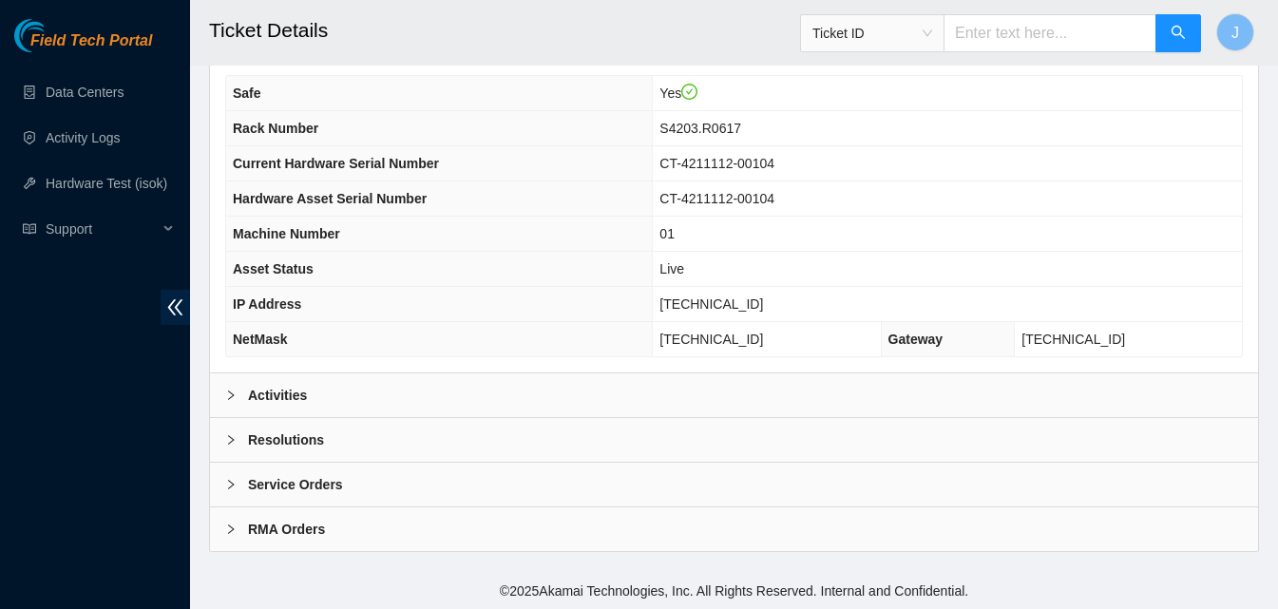
scroll to position [618, 0]
click at [466, 372] on div "Activities" at bounding box center [734, 393] width 1048 height 44
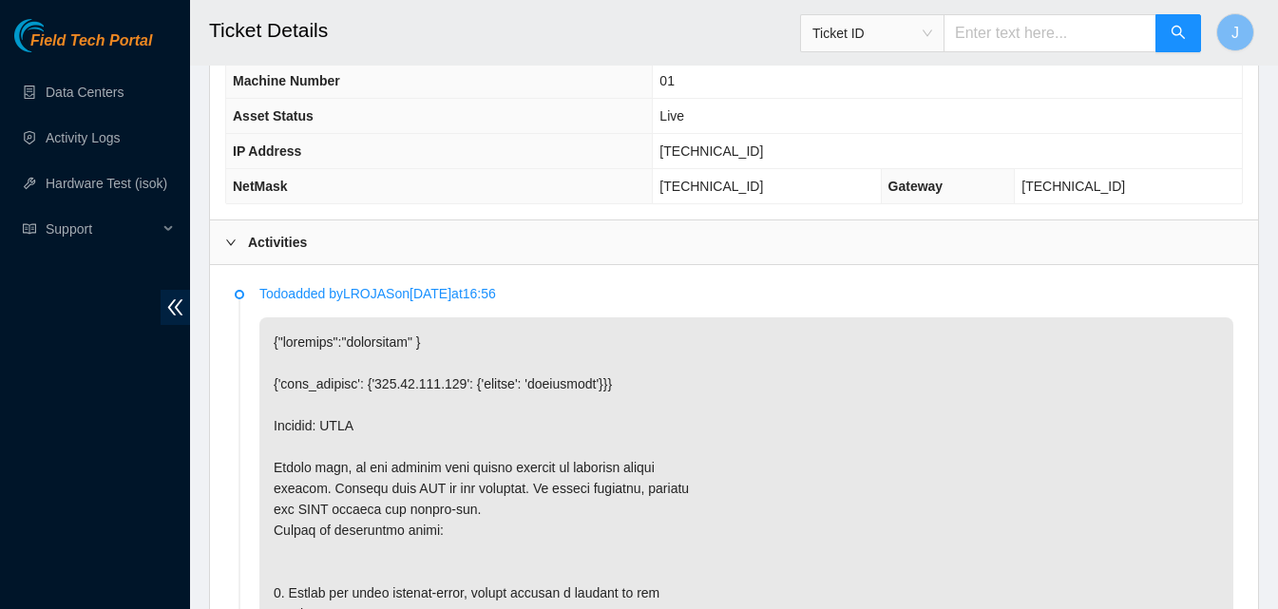
scroll to position [770, 0]
